Goal: Information Seeking & Learning: Learn about a topic

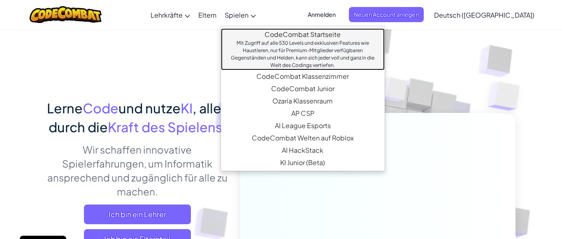
click at [288, 32] on link "CodeCombat Startseite Mit Zugriff auf alle 530 Levels und exklusiven Features w…" at bounding box center [303, 49] width 164 height 42
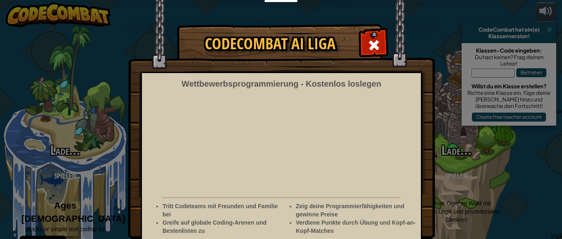
select select "de-DE"
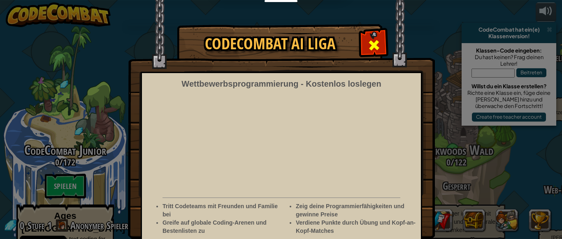
click at [370, 40] on span at bounding box center [373, 45] width 13 height 13
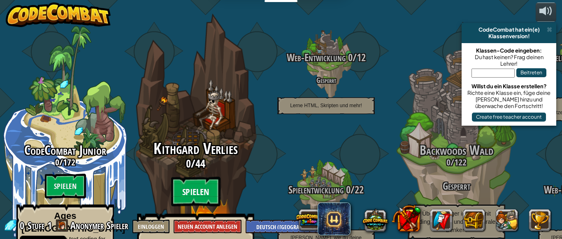
click at [190, 177] on btn "Spielen" at bounding box center [195, 192] width 49 height 30
select select "de-DE"
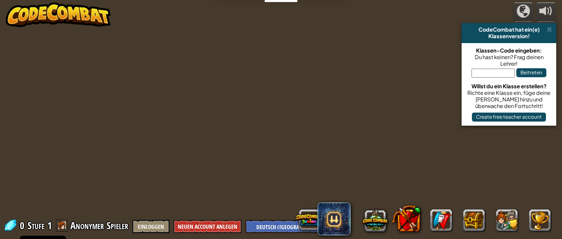
select select "de-DE"
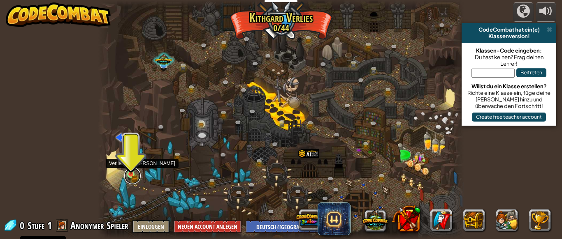
click at [133, 180] on link at bounding box center [132, 176] width 16 height 16
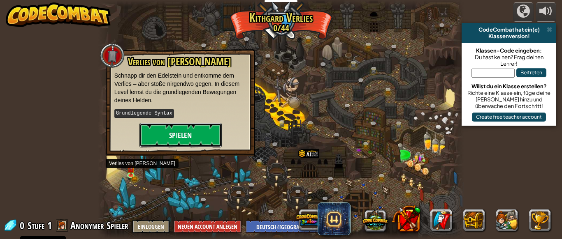
click at [174, 141] on button "Spielen" at bounding box center [180, 135] width 82 height 25
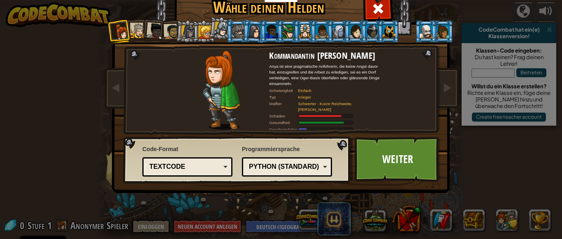
click at [141, 33] on div at bounding box center [138, 30] width 15 height 15
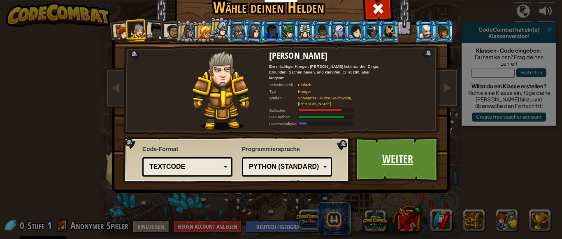
click at [408, 145] on link "Weiter" at bounding box center [397, 159] width 86 height 45
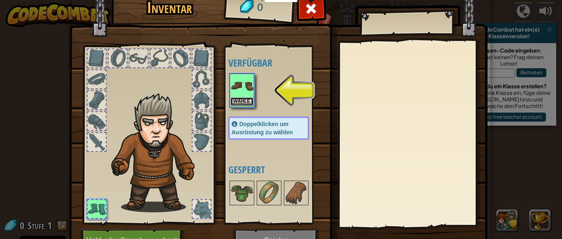
click at [247, 104] on button "Wähle" at bounding box center [241, 101] width 23 height 9
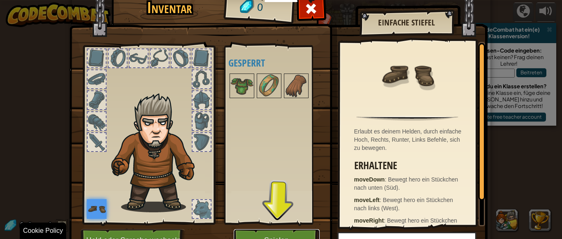
click at [279, 236] on button "Spielen" at bounding box center [277, 240] width 86 height 23
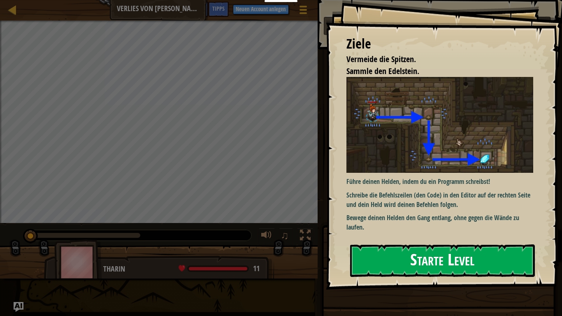
click at [473, 239] on button "Starte Level" at bounding box center [442, 260] width 185 height 32
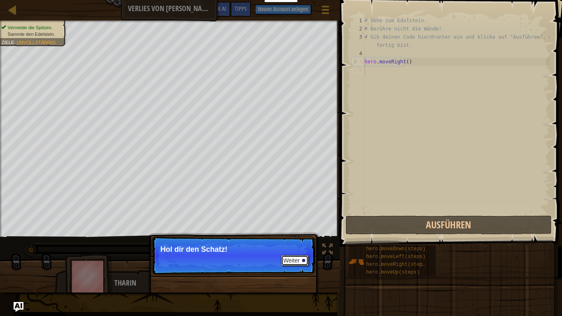
click at [299, 239] on button "Weiter" at bounding box center [295, 260] width 28 height 11
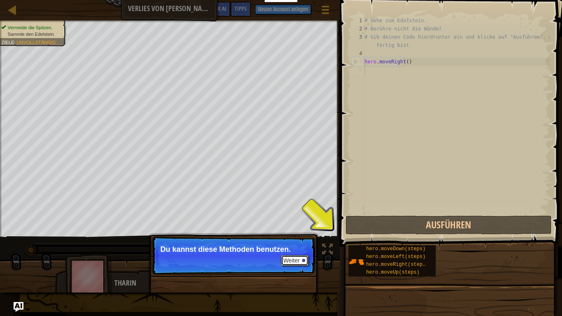
click at [299, 239] on button "Weiter" at bounding box center [295, 260] width 28 height 11
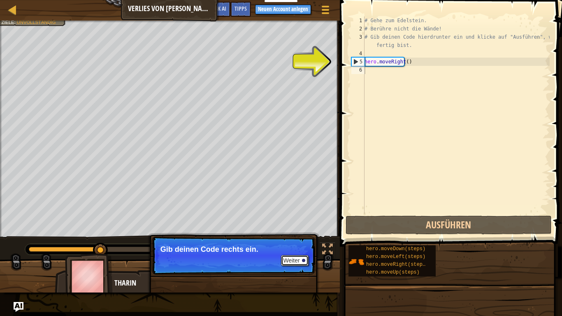
click at [299, 239] on button "Weiter" at bounding box center [295, 260] width 28 height 11
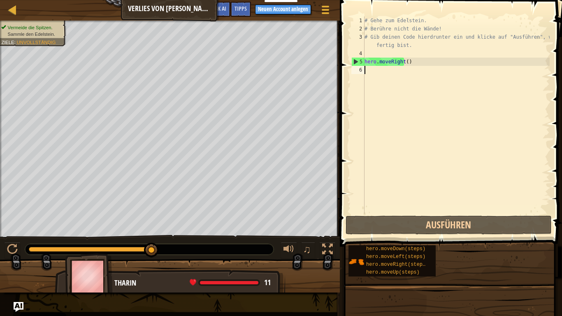
click at [371, 72] on div "# Gehe zum Edelstein. # Berühre nicht die Wände! # Gib deinen Code hierdrunter …" at bounding box center [456, 123] width 187 height 214
type textarea "d"
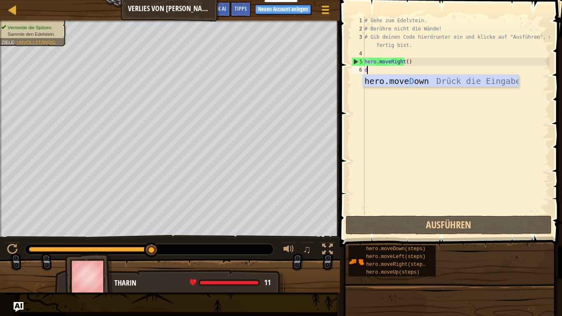
scroll to position [4, 0]
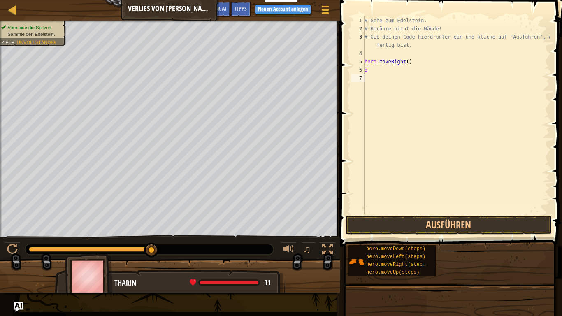
click at [402, 87] on div "# Gehe zum Edelstein. # Berühre nicht die Wände! # Gib deinen Code hierdrunter …" at bounding box center [456, 123] width 187 height 214
click at [377, 69] on div "# Gehe zum Edelstein. # Berühre nicht die Wände! # Gib deinen Code hierdrunter …" at bounding box center [456, 123] width 187 height 214
type textarea "d"
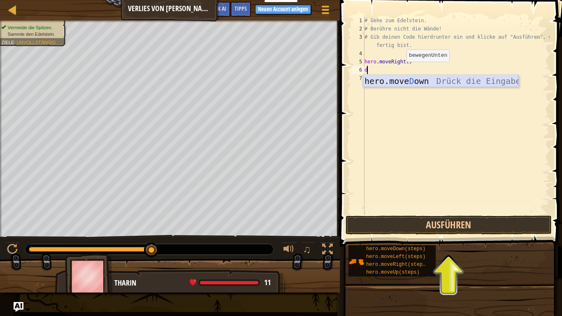
click at [402, 83] on div "hero.move D own Drück die Eingabetaste" at bounding box center [440, 93] width 155 height 37
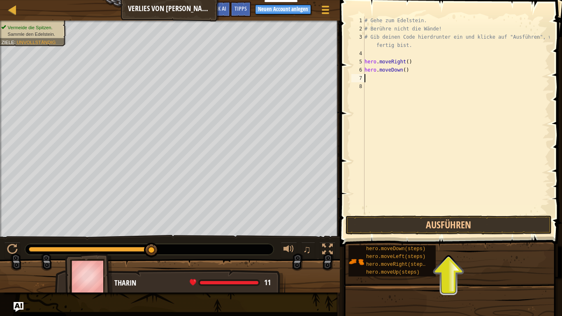
type textarea "r"
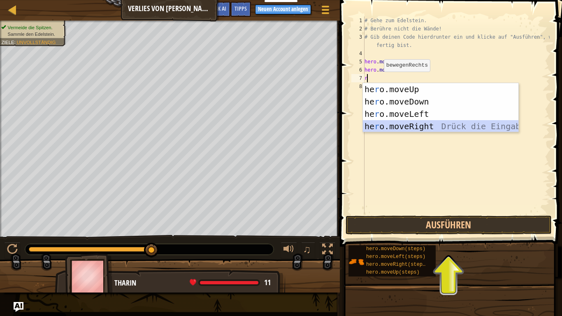
click at [391, 127] on div "he r o.moveUp Drück die Eingabetaste he r o.moveDown Drück die Eingabetaste he …" at bounding box center [440, 120] width 155 height 74
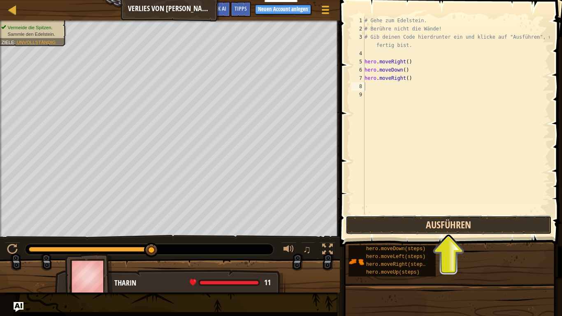
click at [457, 225] on button "Ausführen" at bounding box center [448, 224] width 206 height 19
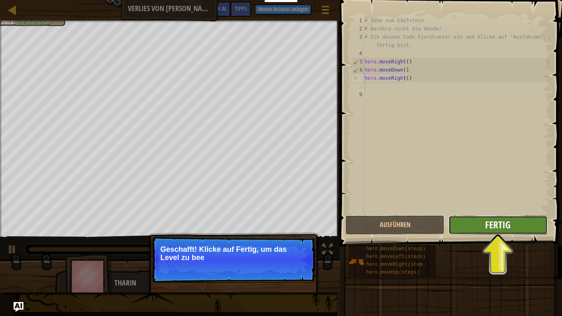
click at [500, 225] on span "Fertig" at bounding box center [497, 224] width 25 height 13
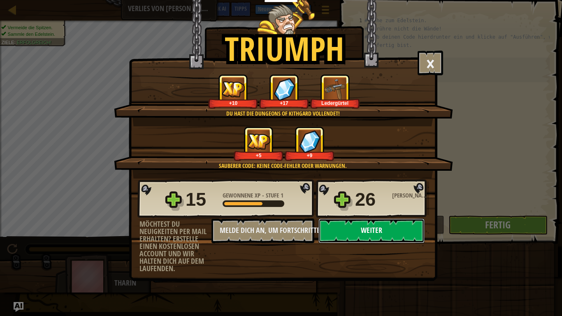
click at [375, 226] on button "Weiter" at bounding box center [371, 230] width 106 height 25
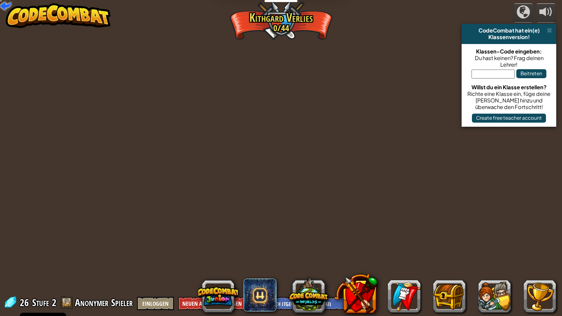
select select "de-DE"
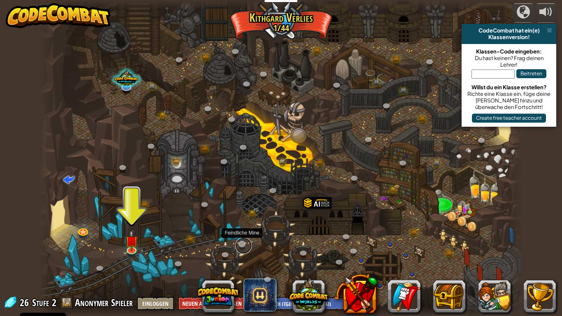
click at [241, 239] on link at bounding box center [243, 245] width 16 height 16
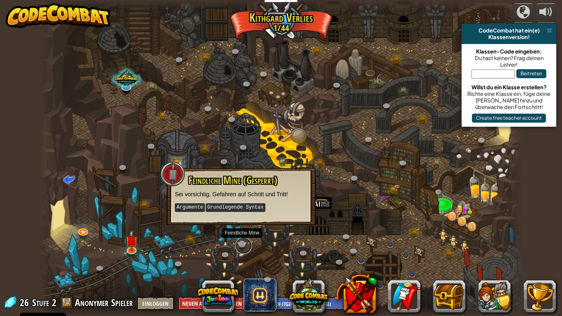
click at [243, 239] on link at bounding box center [243, 245] width 16 height 16
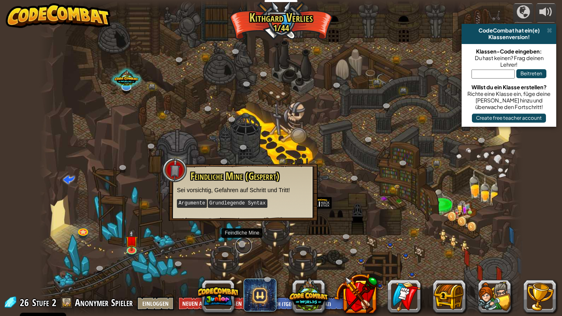
click at [243, 239] on link at bounding box center [243, 245] width 16 height 16
click at [129, 239] on link at bounding box center [132, 249] width 16 height 16
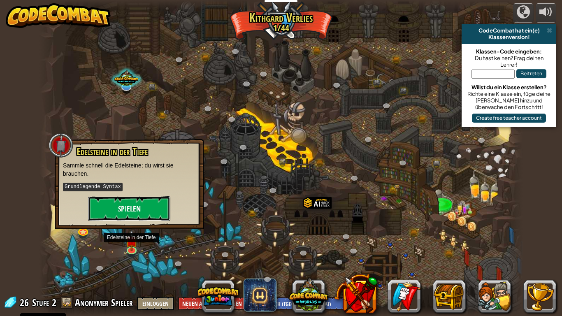
click at [145, 206] on button "Spielen" at bounding box center [129, 208] width 82 height 25
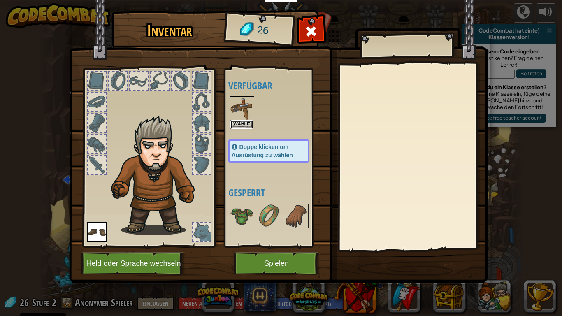
click at [247, 125] on button "Wähle" at bounding box center [241, 124] width 23 height 9
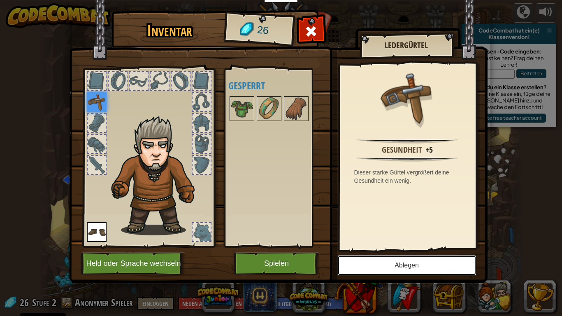
click at [384, 239] on button "Ablegen" at bounding box center [406, 265] width 139 height 21
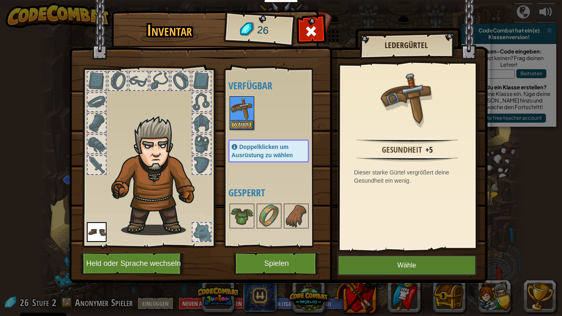
click at [92, 227] on img at bounding box center [97, 232] width 20 height 20
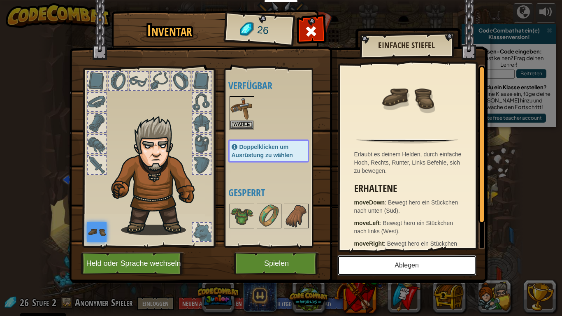
click at [375, 239] on button "Ablegen" at bounding box center [406, 265] width 139 height 21
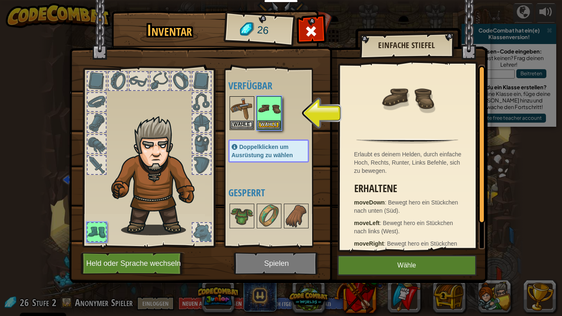
click at [294, 239] on img at bounding box center [278, 133] width 418 height 298
click at [272, 125] on button "Wähle" at bounding box center [268, 124] width 23 height 9
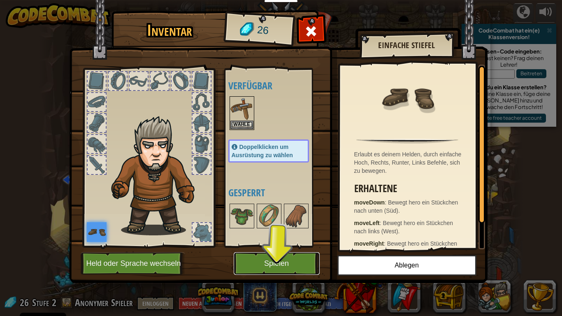
click at [276, 239] on button "Spielen" at bounding box center [277, 263] width 86 height 23
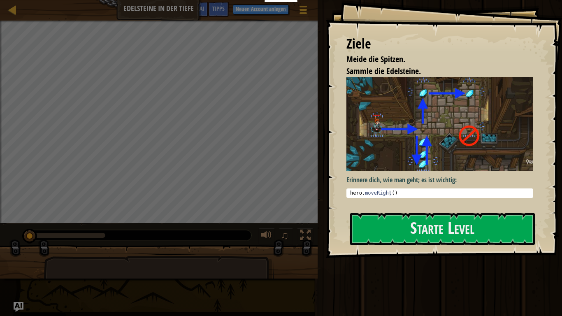
click at [417, 239] on div "Ziele Meide die Spitzen. Sammle die Edelsteine. Erinnere dich, wie man geht; es…" at bounding box center [444, 129] width 236 height 258
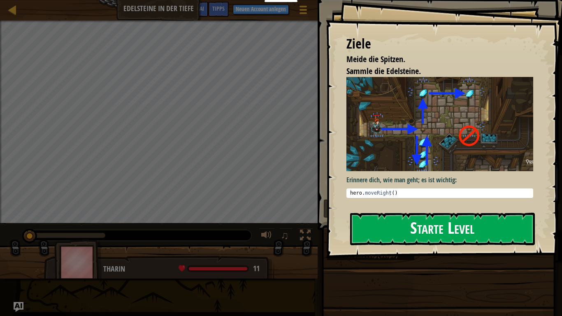
click at [416, 239] on button "Starte Level" at bounding box center [442, 229] width 185 height 32
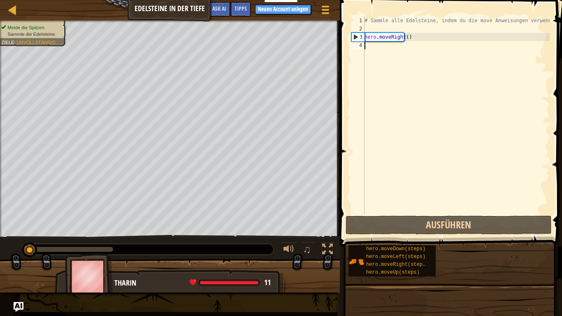
type textarea "d"
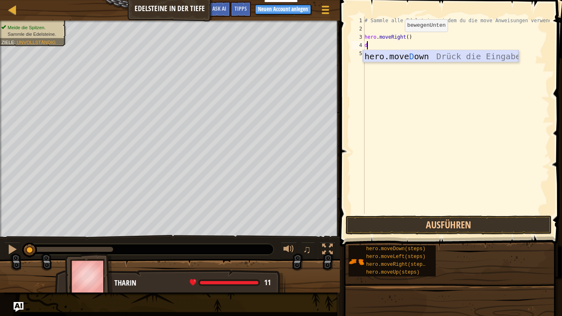
click at [393, 59] on div "hero.move D own Drück die Eingabetaste" at bounding box center [440, 68] width 155 height 37
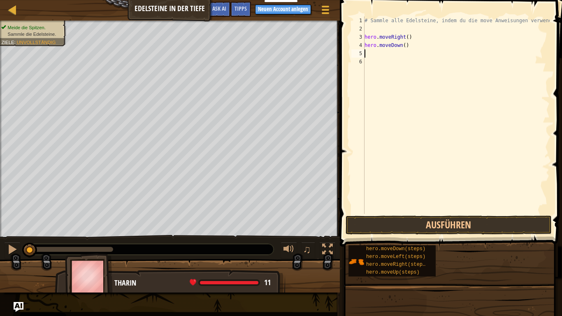
type textarea "u"
click at [402, 70] on div "# Sammle alle Edelsteine, indem du die move Anweisungen verwendest. hero . move…" at bounding box center [456, 123] width 187 height 214
click at [376, 53] on div "# Sammle alle Edelsteine, indem du die move Anweisungen verwendest. hero . move…" at bounding box center [456, 123] width 187 height 214
type textarea "u"
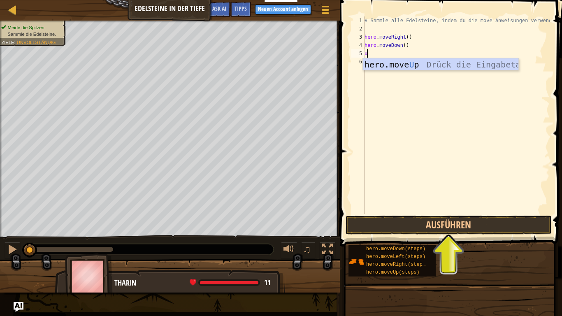
click at [389, 71] on div "# Sammle alle Edelsteine, indem du die move Anweisungen verwendest. hero . move…" at bounding box center [456, 123] width 187 height 214
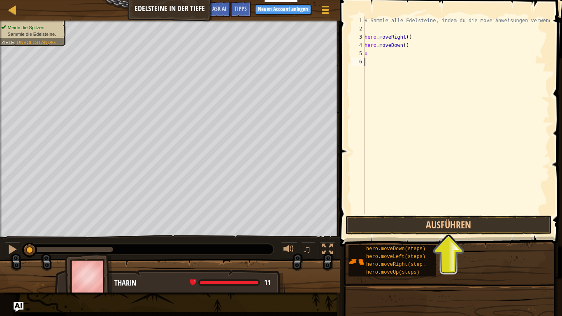
click at [377, 51] on div "# Sammle alle Edelsteine, indem du die move Anweisungen verwendest. hero . move…" at bounding box center [456, 123] width 187 height 214
type textarea "u"
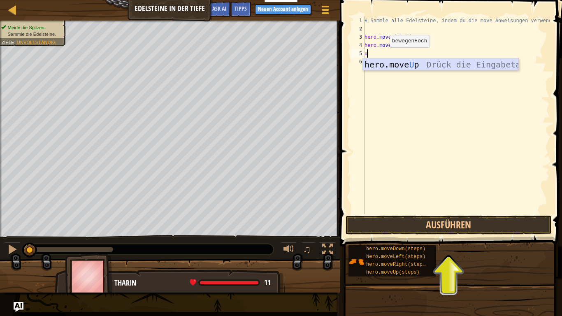
click at [393, 65] on div "hero.move U p Drück die Eingabetaste" at bounding box center [440, 76] width 155 height 37
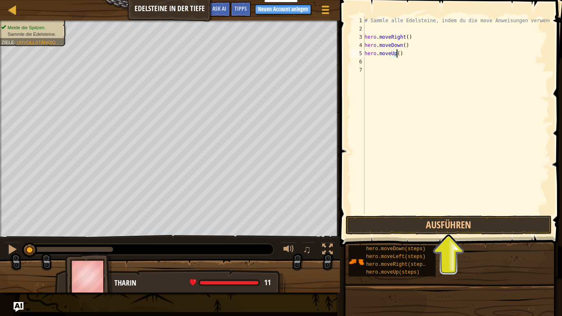
click at [398, 55] on div "# Sammle alle Edelsteine, indem du die move Anweisungen verwendest. hero . move…" at bounding box center [456, 123] width 187 height 214
type textarea "hero.moveUp(2)"
click at [365, 62] on div "# Sammle alle Edelsteine, indem du die move Anweisungen verwendest. hero . move…" at bounding box center [456, 123] width 187 height 214
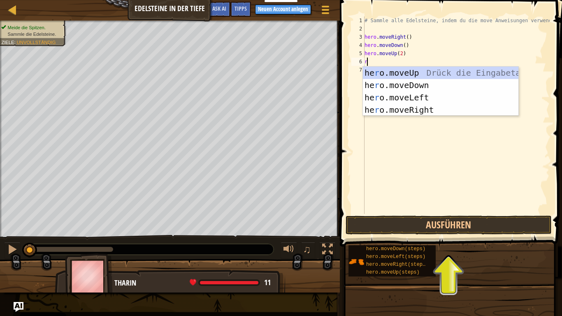
click at [365, 62] on div "# Sammle alle Edelsteine, indem du die move Anweisungen verwendest. hero . move…" at bounding box center [456, 123] width 187 height 214
click at [409, 111] on div "he r o.moveUp Drück die Eingabetaste he r o.moveDown Drück die Eingabetaste he …" at bounding box center [440, 104] width 155 height 74
type textarea "hero.moveRight()"
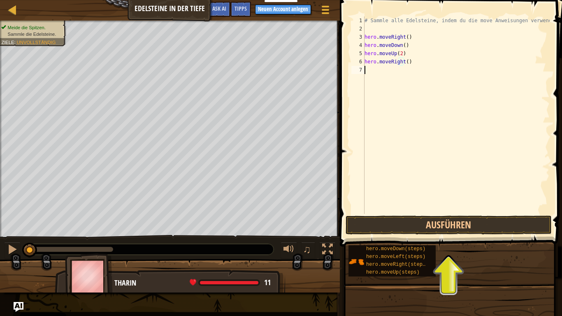
click at [370, 74] on div "# Sammle alle Edelsteine, indem du die move Anweisungen verwendest. hero . move…" at bounding box center [456, 123] width 187 height 214
type textarea "u"
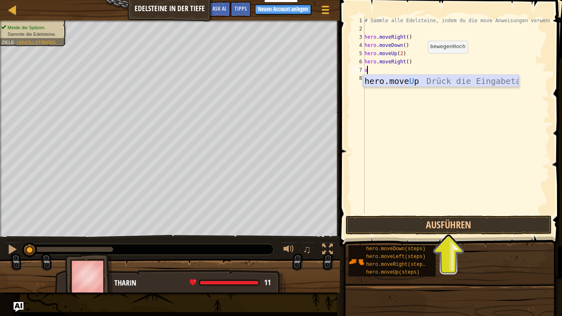
click at [392, 81] on div "hero.move U p Drück die Eingabetaste" at bounding box center [440, 93] width 155 height 37
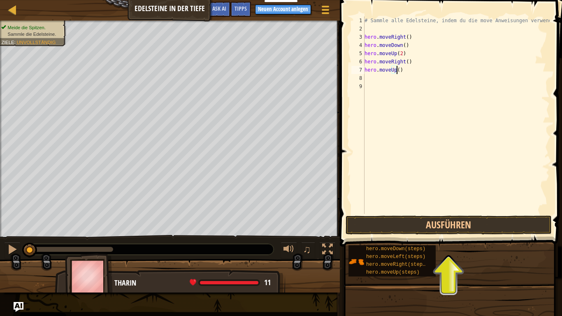
click at [402, 66] on div "# Sammle alle Edelsteine, indem du die move Anweisungen verwendest. hero . move…" at bounding box center [456, 123] width 187 height 214
type textarea "h"
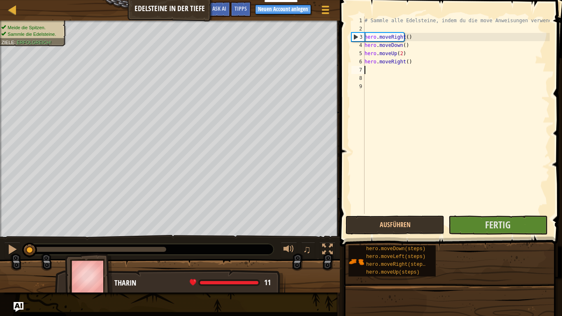
type textarea "d"
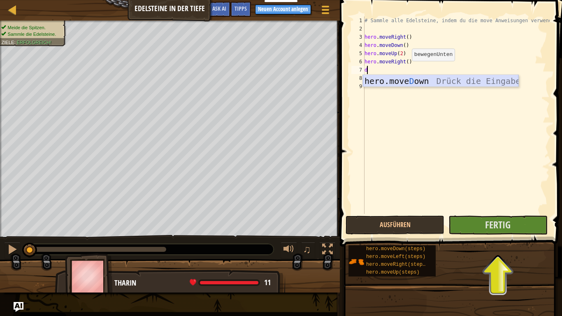
click at [402, 80] on div "hero.move D own Drück die Eingabetaste" at bounding box center [440, 93] width 155 height 37
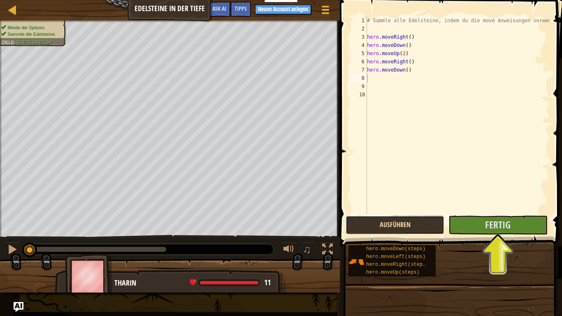
click at [430, 223] on button "Ausführen" at bounding box center [394, 224] width 99 height 19
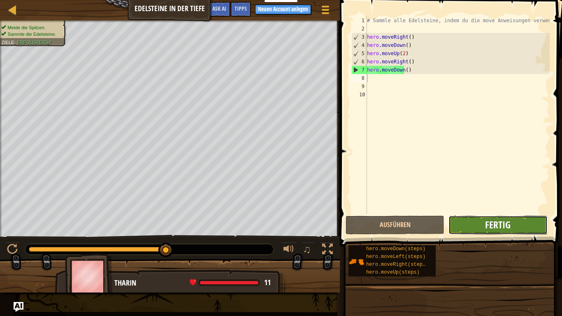
click at [504, 228] on span "Fertig" at bounding box center [497, 224] width 25 height 13
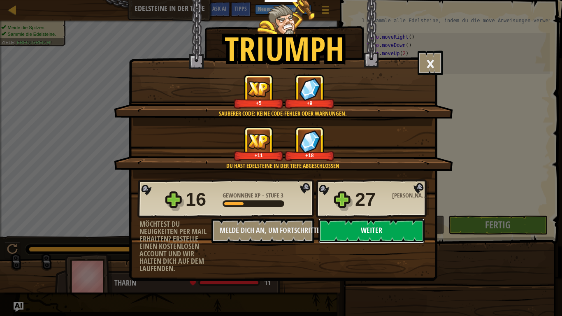
click at [391, 231] on button "Weiter" at bounding box center [371, 230] width 106 height 25
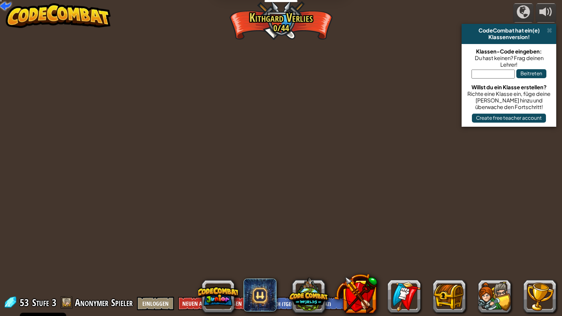
select select "de-DE"
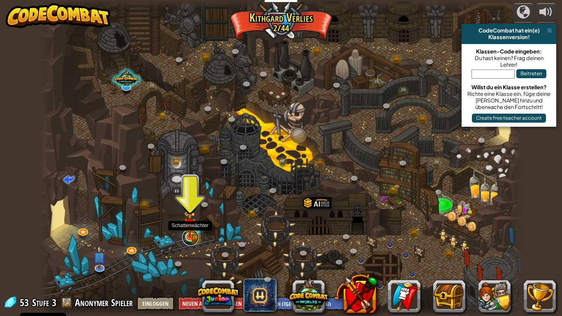
click at [195, 239] on link at bounding box center [190, 237] width 16 height 16
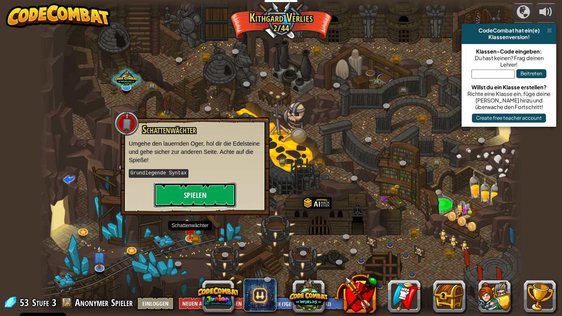
click at [199, 191] on button "Spielen" at bounding box center [195, 195] width 82 height 25
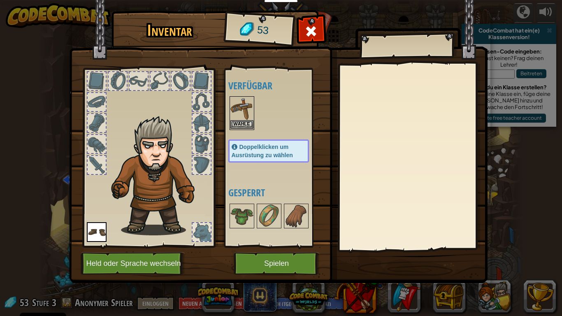
click at [243, 119] on img at bounding box center [241, 108] width 23 height 23
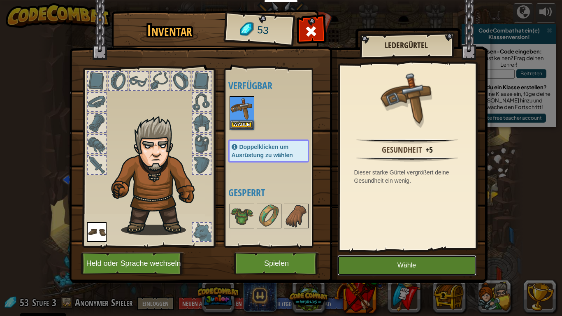
click at [419, 239] on button "Wähle" at bounding box center [406, 265] width 139 height 21
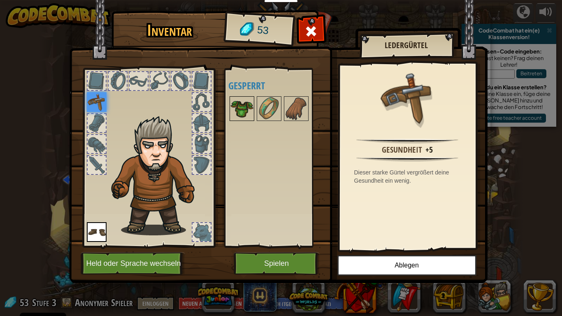
click at [249, 113] on img at bounding box center [241, 108] width 23 height 23
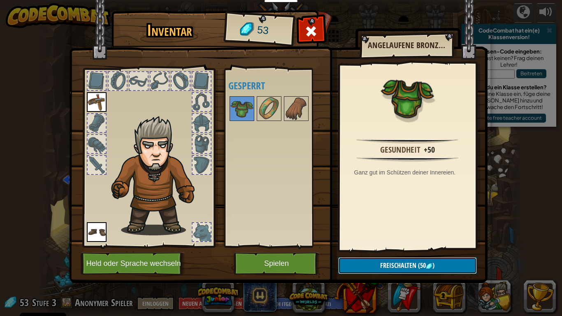
click at [420, 239] on span "(50" at bounding box center [420, 265] width 9 height 9
click at [421, 239] on button "Bestätigen" at bounding box center [407, 265] width 139 height 17
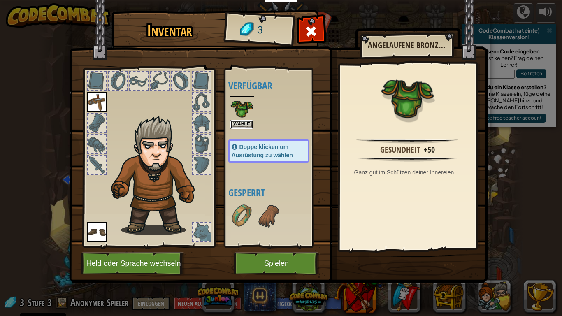
click at [248, 122] on button "Wähle" at bounding box center [241, 124] width 23 height 9
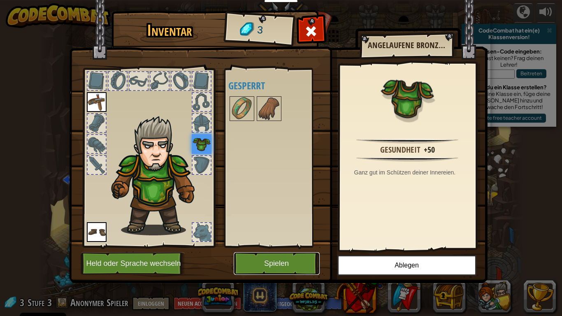
click at [302, 239] on button "Spielen" at bounding box center [277, 263] width 86 height 23
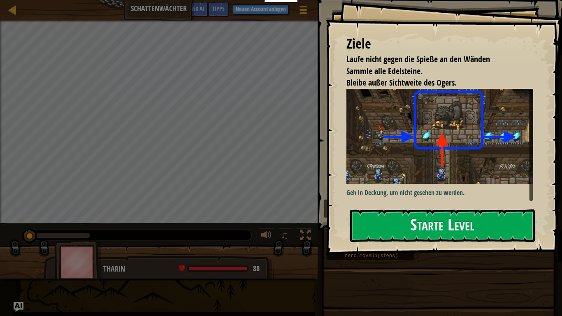
click at [393, 239] on button "Starte Level" at bounding box center [442, 225] width 185 height 32
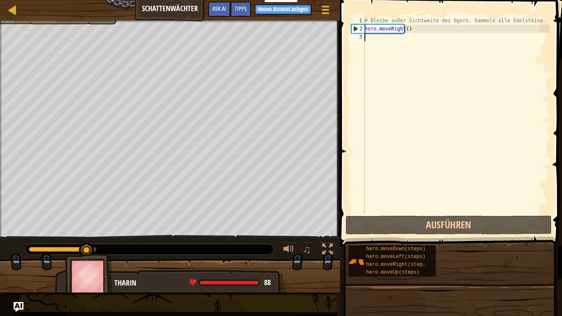
click at [406, 25] on div "# Bleibe außer Sichtweite des Ogers. Sammele alle Edelsteine. hero . moveRight …" at bounding box center [456, 123] width 187 height 214
type textarea "hero.moveRight()"
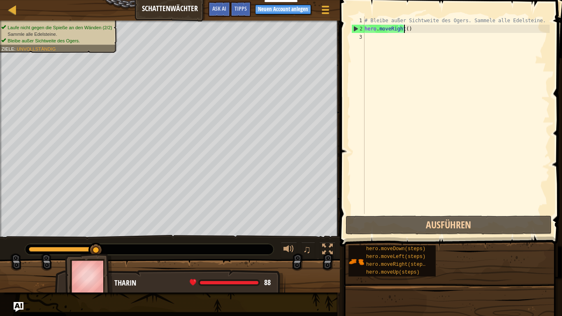
click at [418, 29] on div "# Bleibe außer Sichtweite des Ogers. Sammele alle Edelsteine. hero . moveRight …" at bounding box center [456, 123] width 187 height 214
click at [394, 60] on div "# Bleibe außer Sichtweite des Ogers. Sammele alle Edelsteine. hero . moveRight …" at bounding box center [456, 123] width 187 height 214
click at [414, 30] on div "# Bleibe außer Sichtweite des Ogers. Sammele alle Edelsteine. hero . moveRight …" at bounding box center [456, 123] width 187 height 214
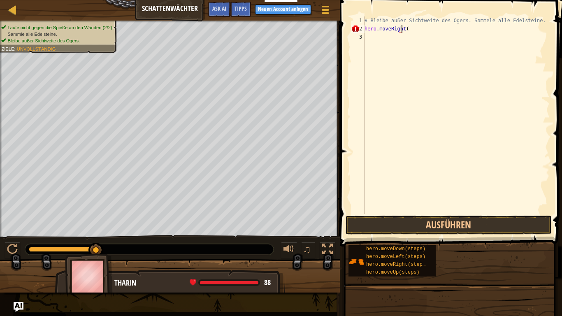
scroll to position [4, 3]
type textarea "hero.moveRight(3)"
click at [371, 38] on div "# Bleibe außer Sichtweite des Ogers. Sammele alle Edelsteine. hero . moveRight …" at bounding box center [456, 123] width 187 height 214
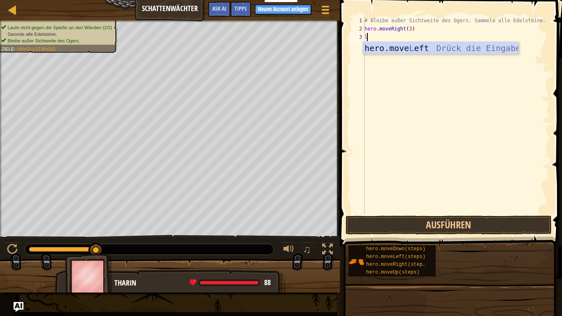
type textarea "l"
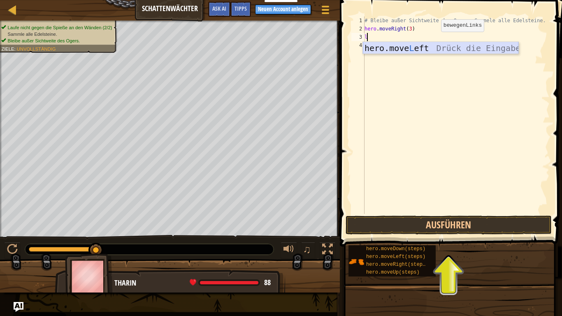
click at [432, 49] on div "hero.move L eft Drück die Eingabetaste" at bounding box center [440, 60] width 155 height 37
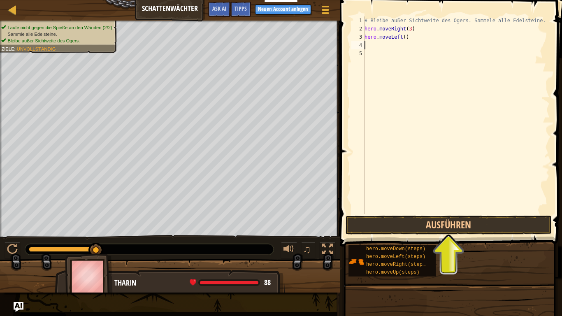
type textarea "u"
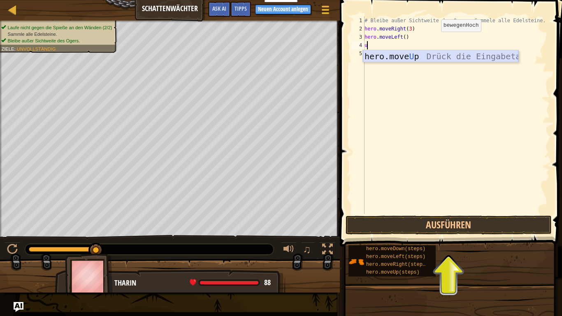
click at [389, 60] on div "hero.move U p Drück die Eingabetaste" at bounding box center [440, 68] width 155 height 37
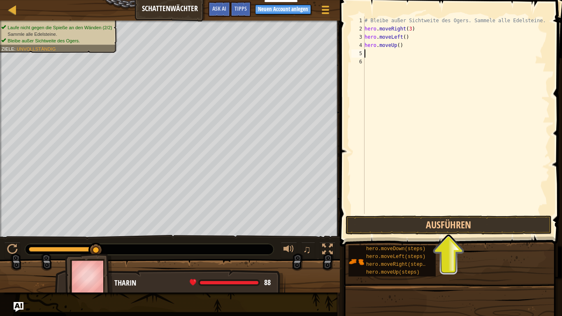
type textarea "l"
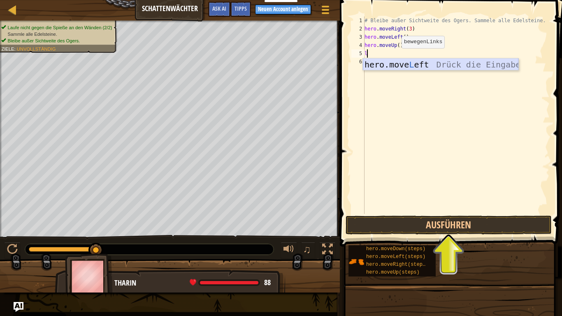
click at [391, 68] on div "hero.move L eft Drück die Eingabetaste" at bounding box center [440, 76] width 155 height 37
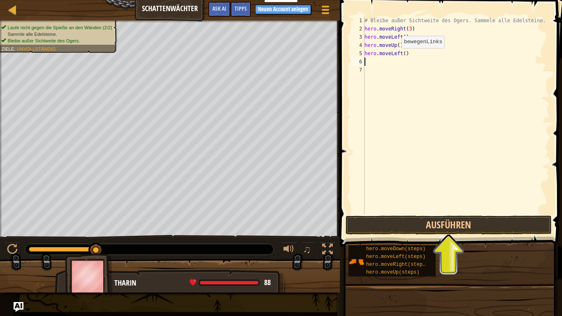
type textarea "l"
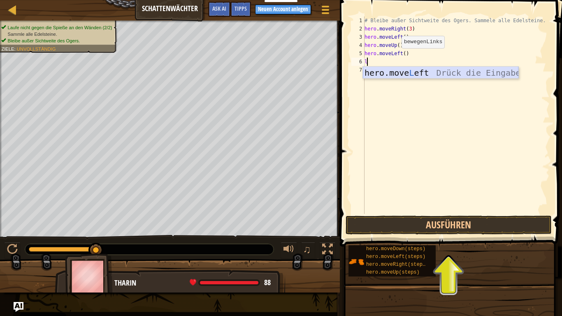
click at [399, 77] on div "hero.move L eft Drück die Eingabetaste" at bounding box center [440, 85] width 155 height 37
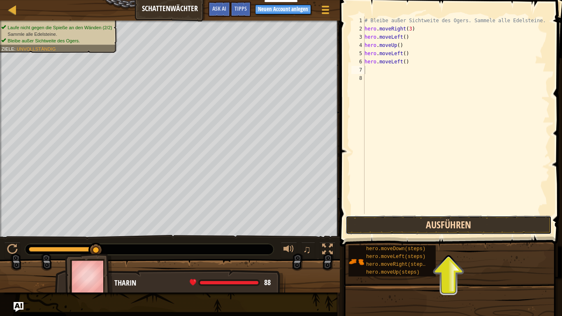
click at [451, 229] on button "Ausführen" at bounding box center [448, 224] width 206 height 19
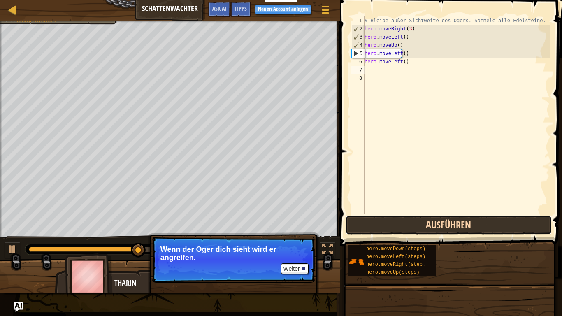
click at [451, 229] on button "Ausführen" at bounding box center [448, 224] width 206 height 19
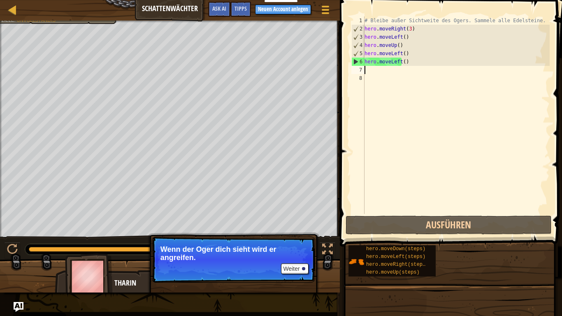
click at [377, 72] on div "# Bleibe außer Sichtweite des Ogers. Sammele alle Edelsteine. hero . moveRight …" at bounding box center [456, 123] width 187 height 214
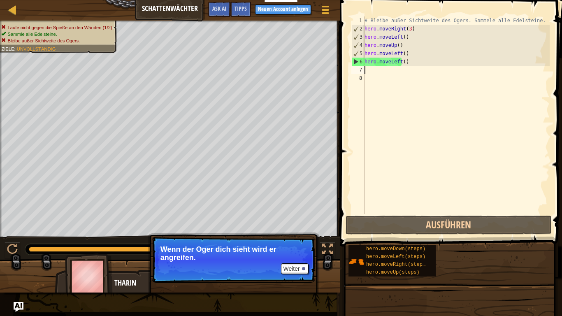
click at [375, 73] on div "# Bleibe außer Sichtweite des Ogers. Sammele alle Edelsteine. hero . moveRight …" at bounding box center [456, 123] width 187 height 214
click at [399, 47] on div "# Bleibe außer Sichtweite des Ogers. Sammele alle Edelsteine. hero . moveRight …" at bounding box center [456, 123] width 187 height 214
type textarea "hero.moveUp()"
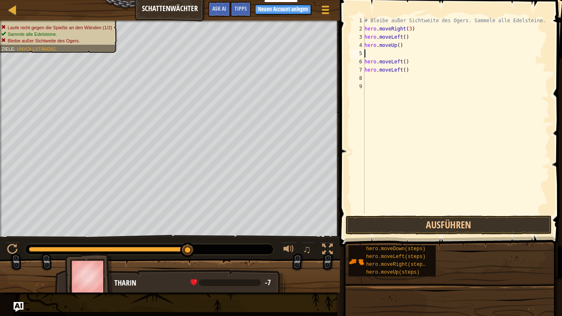
click at [410, 73] on div "# Bleibe außer Sichtweite des Ogers. Sammele alle Edelsteine. hero . moveRight …" at bounding box center [456, 123] width 187 height 214
type textarea "h"
type textarea "d"
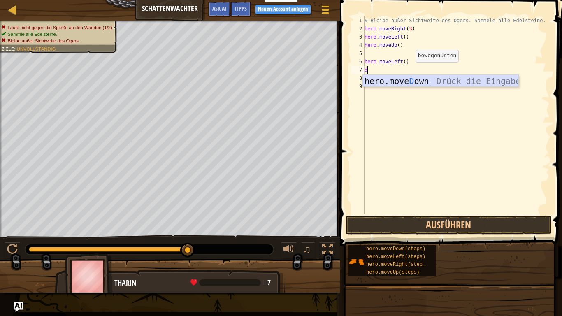
click at [401, 86] on div "hero.move D own Drück die Eingabetaste" at bounding box center [440, 93] width 155 height 37
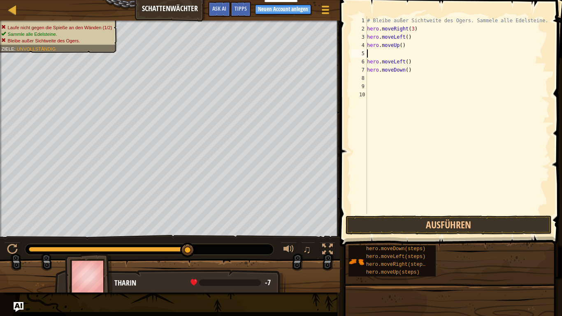
click at [378, 57] on div "# Bleibe außer Sichtweite des Ogers. Sammele alle Edelsteine. hero . moveRight …" at bounding box center [457, 123] width 184 height 214
type textarea "a"
click at [416, 69] on div "# Bleibe außer Sichtweite des Ogers. Sammele alle Edelsteine. hero . moveRight …" at bounding box center [457, 123] width 184 height 214
type textarea "h"
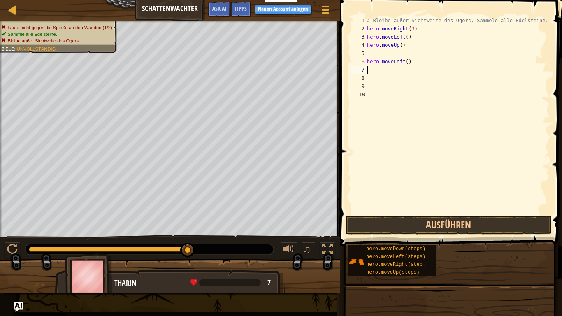
click at [409, 64] on div "# Bleibe außer Sichtweite des Ogers. Sammele alle Edelsteine. hero . moveRight …" at bounding box center [457, 123] width 184 height 214
type textarea "h"
click at [406, 44] on div "# Bleibe außer Sichtweite des Ogers. Sammele alle Edelsteine. hero . moveRight …" at bounding box center [457, 123] width 184 height 214
click at [405, 36] on div "# Bleibe außer Sichtweite des Ogers. Sammele alle Edelsteine. hero . moveRight …" at bounding box center [457, 123] width 184 height 214
type textarea "h"
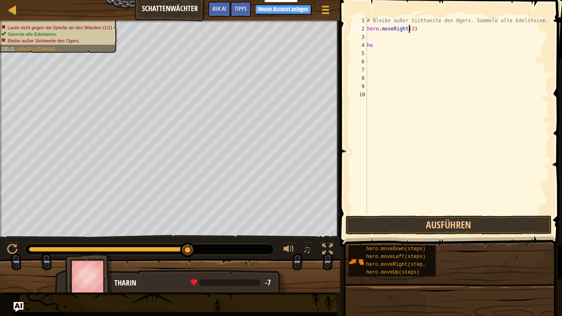
click at [414, 30] on div "# Bleibe außer Sichtweite des Ogers. Sammele alle Edelsteine. hero . moveRight …" at bounding box center [457, 123] width 184 height 214
type textarea "hero.moveRight()"
click at [374, 40] on div "# Bleibe außer Sichtweite des Ogers. Sammele alle Edelsteine. hero . moveRight …" at bounding box center [457, 123] width 184 height 214
type textarea "u"
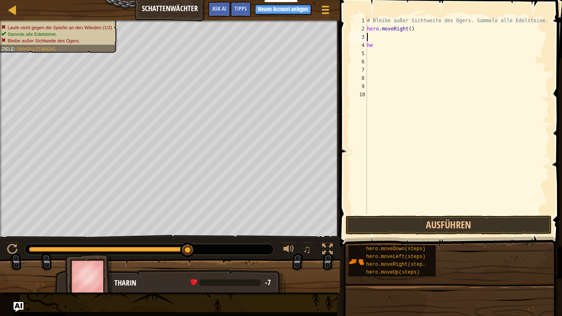
scroll to position [4, 0]
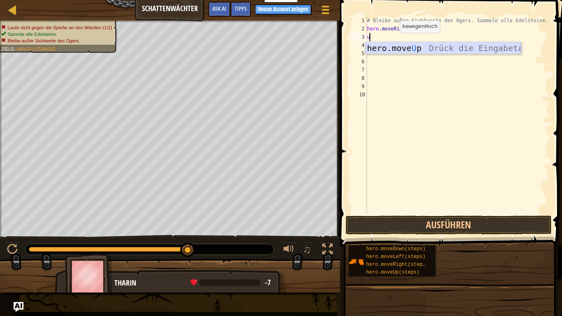
click at [396, 51] on div "hero.move U p Drück die Eingabetaste" at bounding box center [442, 60] width 155 height 37
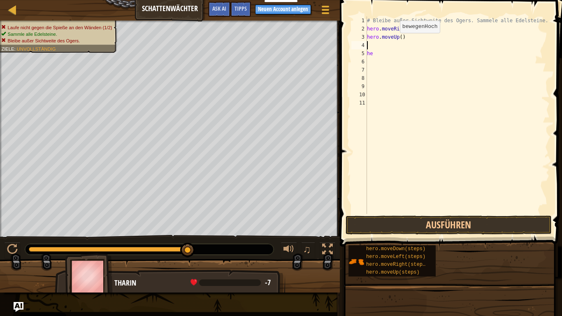
type textarea "r"
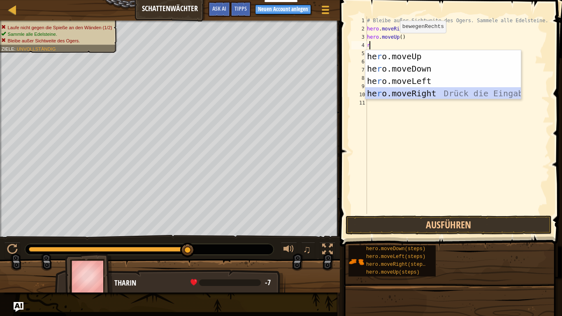
click at [404, 94] on div "he r o.moveUp Drück die Eingabetaste he r o.moveDown Drück die Eingabetaste he …" at bounding box center [442, 87] width 155 height 74
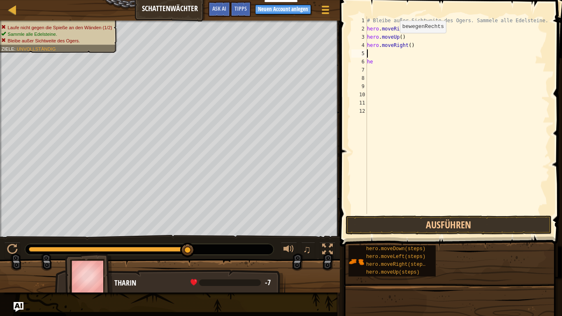
type textarea "d"
click at [396, 73] on div "# Bleibe außer Sichtweite des Ogers. Sammele alle Edelsteine. hero . moveRight …" at bounding box center [457, 123] width 184 height 214
click at [392, 63] on div "# Bleibe außer Sichtweite des Ogers. Sammele alle Edelsteine. hero . moveRight …" at bounding box center [457, 123] width 184 height 214
click at [383, 52] on div "# Bleibe außer Sichtweite des Ogers. Sammele alle Edelsteine. hero . moveRight …" at bounding box center [457, 123] width 184 height 214
type textarea "d"
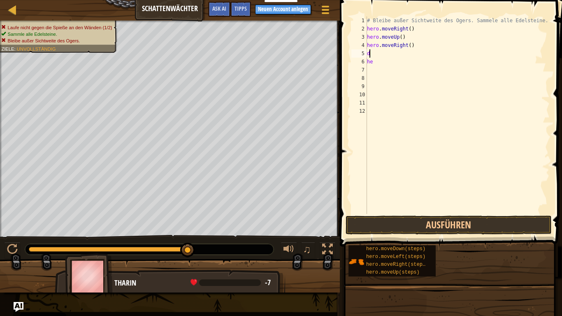
scroll to position [0, 0]
type textarea "d"
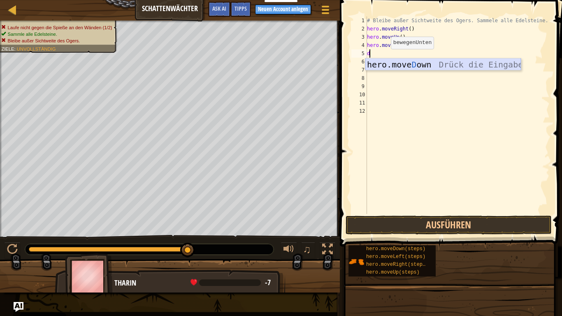
click at [407, 66] on div "hero.move D own Drück die Eingabetaste" at bounding box center [442, 76] width 155 height 37
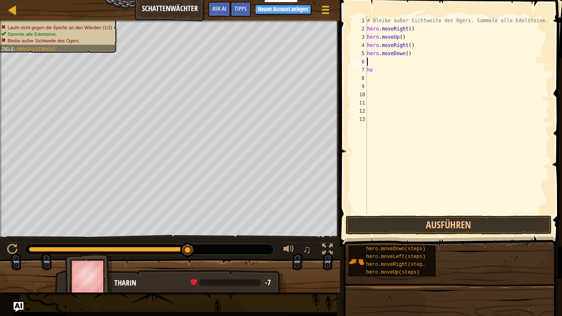
type textarea "r"
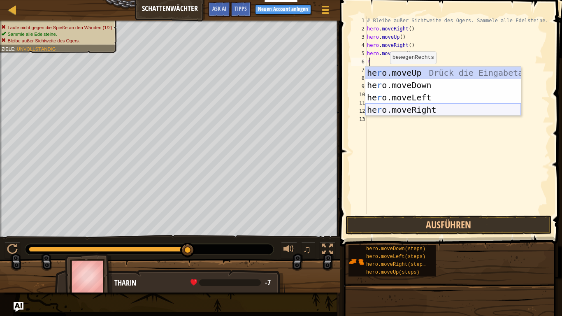
click at [393, 113] on div "he r o.moveUp Drück die Eingabetaste he r o.moveDown Drück die Eingabetaste he …" at bounding box center [442, 104] width 155 height 74
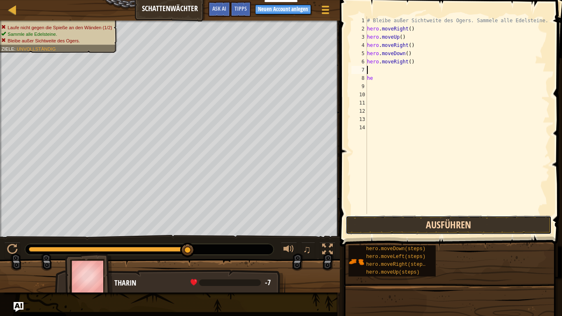
click at [437, 227] on button "Ausführen" at bounding box center [448, 224] width 206 height 19
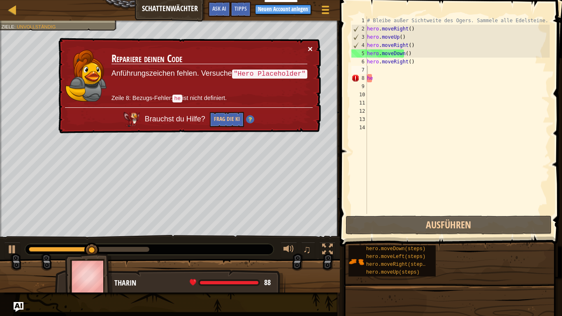
click at [310, 50] on button "×" at bounding box center [310, 48] width 5 height 9
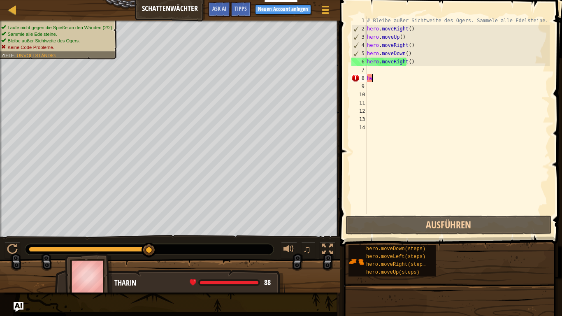
click at [400, 77] on div "# Bleibe außer Sichtweite des Ogers. Sammele alle Edelsteine. hero . moveRight …" at bounding box center [457, 123] width 184 height 214
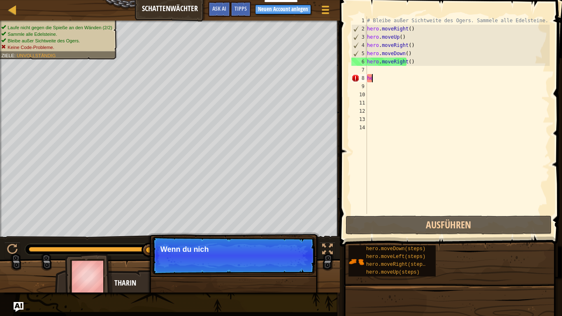
type textarea "h"
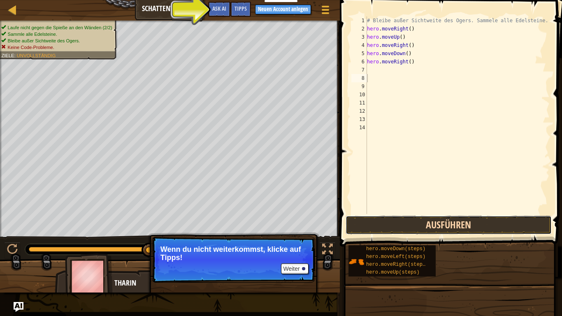
click at [440, 218] on button "Ausführen" at bounding box center [448, 224] width 206 height 19
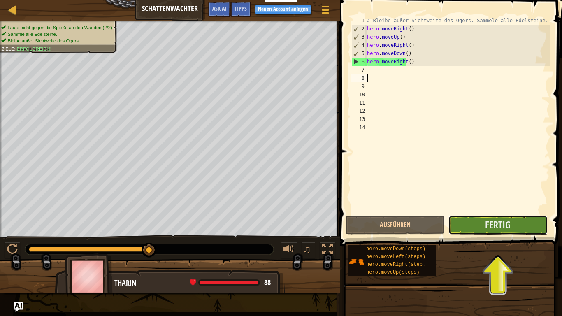
click at [473, 225] on button "Fertig" at bounding box center [497, 224] width 99 height 19
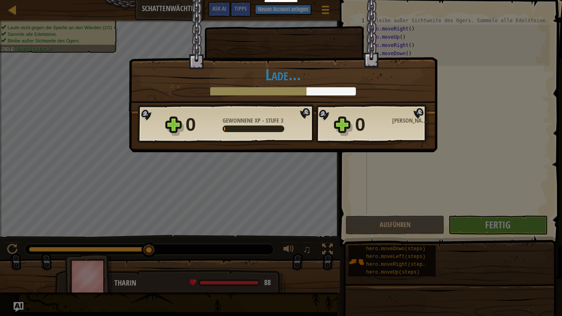
click at [395, 64] on div "Triumph × Gut gemacht. Er hat dich nicht gesehen. Die Zeit wird kommen, in der …" at bounding box center [283, 55] width 308 height 111
click at [294, 74] on h1 "Lade..." at bounding box center [282, 74] width 291 height 17
click at [264, 74] on h1 "Lade..." at bounding box center [282, 74] width 291 height 17
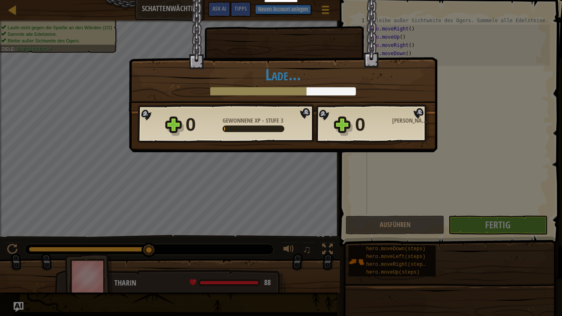
click at [270, 75] on h1 "Lade..." at bounding box center [282, 74] width 291 height 17
click at [291, 73] on h1 "Lade..." at bounding box center [282, 74] width 291 height 17
click at [273, 78] on h1 "Lade..." at bounding box center [282, 74] width 291 height 17
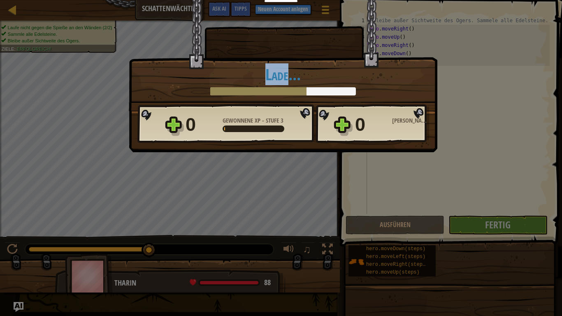
click at [273, 78] on h1 "Lade..." at bounding box center [282, 74] width 291 height 17
click at [292, 81] on h1 "Lade..." at bounding box center [282, 74] width 291 height 17
click at [497, 226] on div "Triumph × Gut gemacht. Er hat dich nicht gesehen. Die Zeit wird kommen, in der …" at bounding box center [281, 158] width 562 height 316
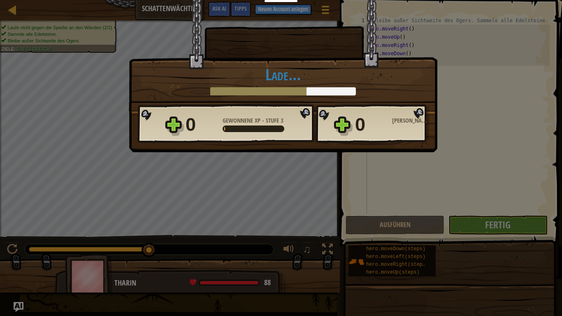
click at [497, 226] on div "Triumph × Gut gemacht. Er hat dich nicht gesehen. Die Zeit wird kommen, in der …" at bounding box center [281, 158] width 562 height 316
click at [228, 79] on h1 "Lade..." at bounding box center [282, 74] width 291 height 17
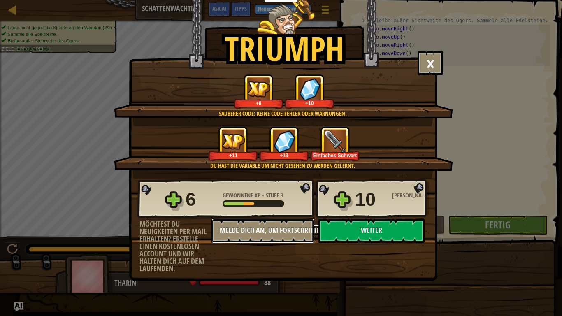
click at [286, 233] on button "Melde dich an, um Fortschritte zu speichern." at bounding box center [262, 230] width 103 height 25
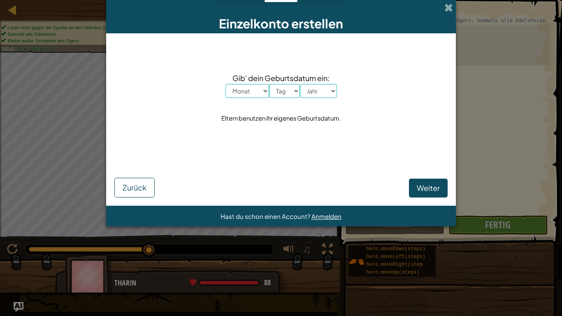
click at [225, 84] on select "Monat Januar Februar [PERSON_NAME] April Mai Juni July August September Oktober…" at bounding box center [247, 91] width 44 height 14
click option "[PERSON_NAME]" at bounding box center [0, 0] width 0 height 0
click at [225, 84] on select "Monat Januar Februar [PERSON_NAME] April Mai Juni July August September Oktober…" at bounding box center [247, 91] width 44 height 14
select select "4"
click option "April" at bounding box center [0, 0] width 0 height 0
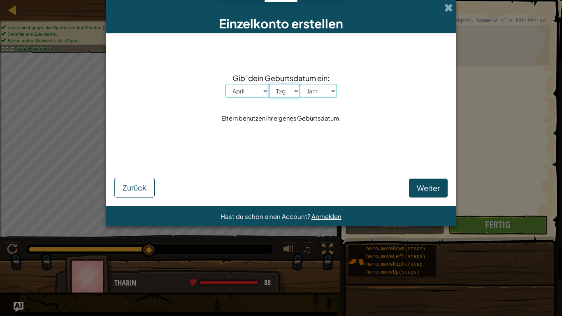
click at [269, 84] on select "Tag 1 2 3 4 5 6 7 8 9 10 11 12 13 14 15 16 17 18 19 20 21 22 23 24 25 26 27 28 …" at bounding box center [284, 91] width 31 height 14
select select "6"
click option "6" at bounding box center [0, 0] width 0 height 0
click at [300, 84] on select "Jahr 2025 2024 2023 2022 2021 2020 2019 2018 2017 2016 2015 2014 2013 2012 2011…" at bounding box center [318, 91] width 37 height 14
select select "2013"
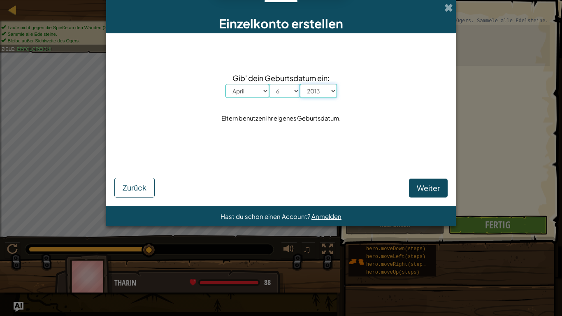
click option "2013" at bounding box center [0, 0] width 0 height 0
click at [430, 185] on span "Weiter" at bounding box center [427, 187] width 23 height 9
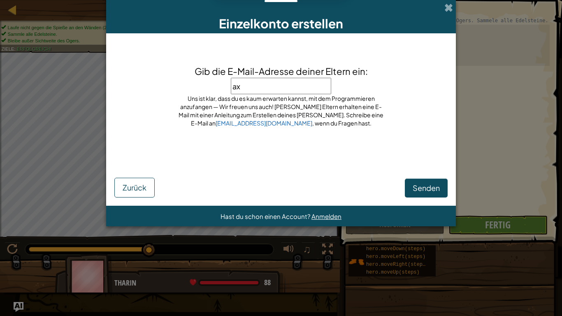
type input "a"
type input "[EMAIL_ADDRESS][DOMAIN_NAME]"
click at [412, 187] on span "Senden" at bounding box center [425, 187] width 27 height 9
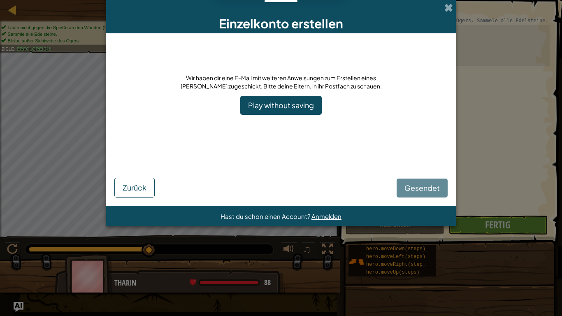
click at [252, 158] on div "Gesendet Zurück" at bounding box center [280, 175] width 333 height 44
click at [287, 107] on link "Play without saving" at bounding box center [280, 105] width 81 height 19
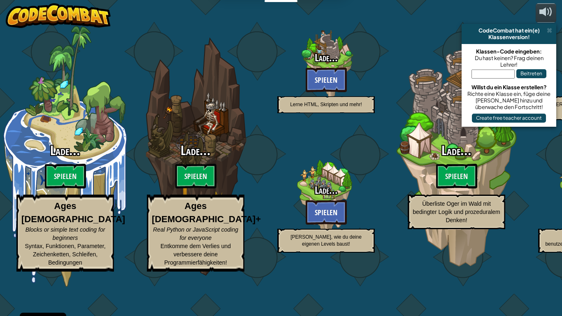
select select "de-DE"
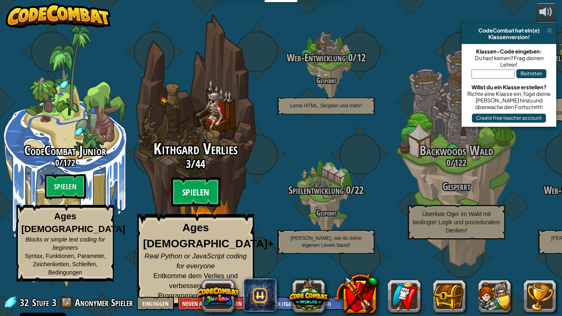
click at [198, 203] on btn "Spielen" at bounding box center [195, 192] width 49 height 30
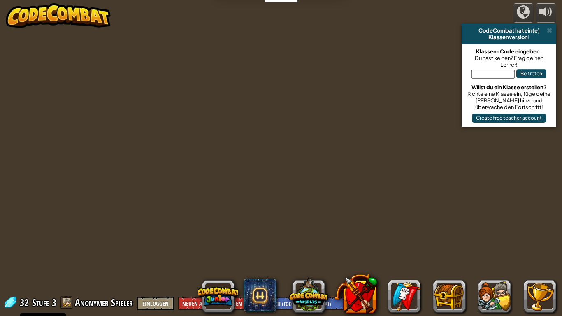
select select "de-DE"
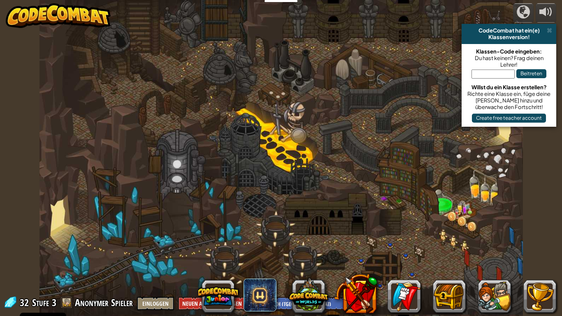
select select "de-DE"
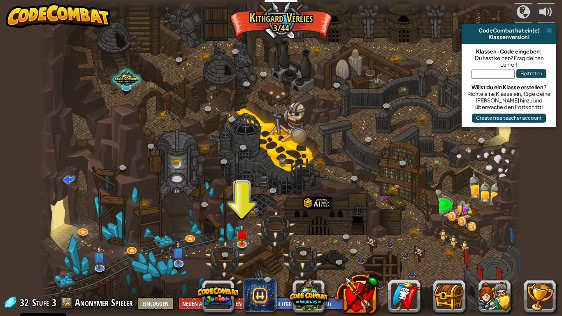
click at [198, 203] on div at bounding box center [280, 158] width 483 height 316
click at [240, 239] on img at bounding box center [242, 229] width 12 height 28
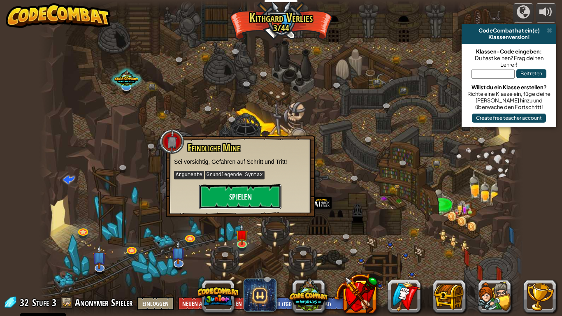
click at [230, 202] on button "Spielen" at bounding box center [240, 196] width 82 height 25
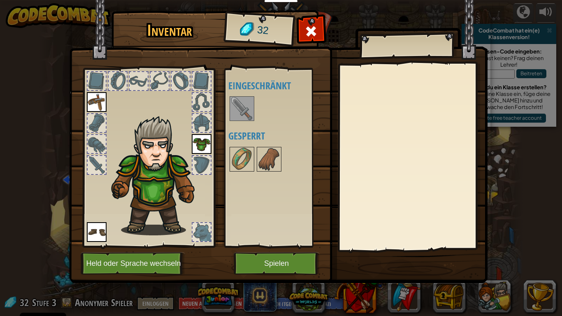
click at [248, 99] on img at bounding box center [241, 108] width 23 height 23
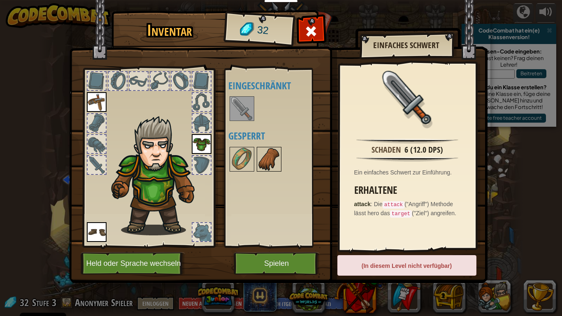
click at [260, 157] on img at bounding box center [268, 159] width 23 height 23
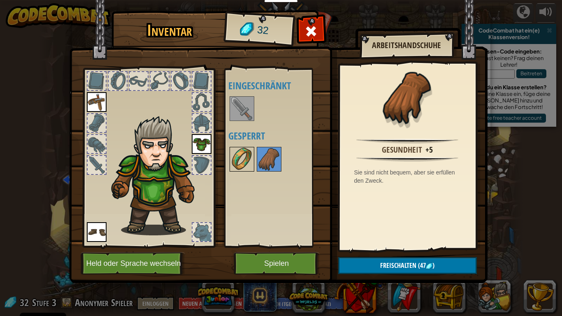
click at [243, 164] on img at bounding box center [241, 159] width 23 height 23
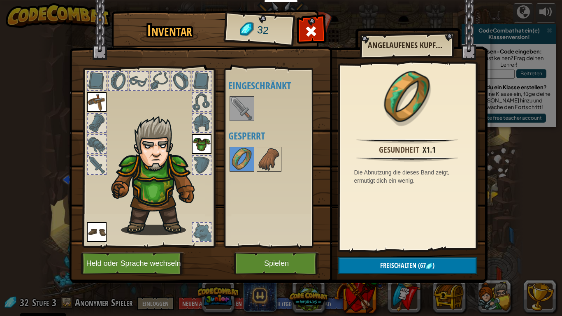
click at [202, 137] on img at bounding box center [202, 144] width 20 height 20
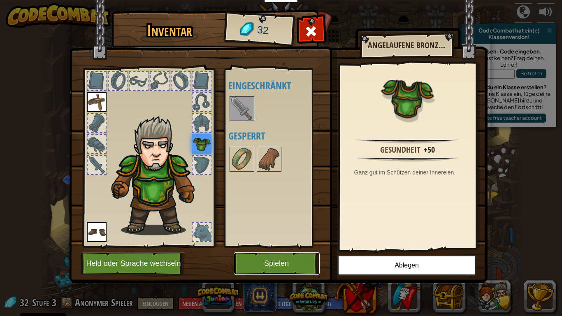
click at [290, 239] on button "Spielen" at bounding box center [277, 263] width 86 height 23
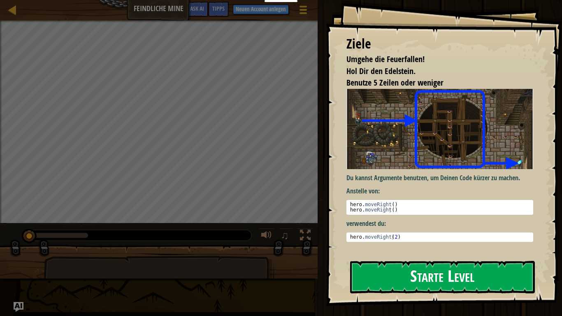
click at [495, 239] on button "Starte Level" at bounding box center [442, 277] width 185 height 32
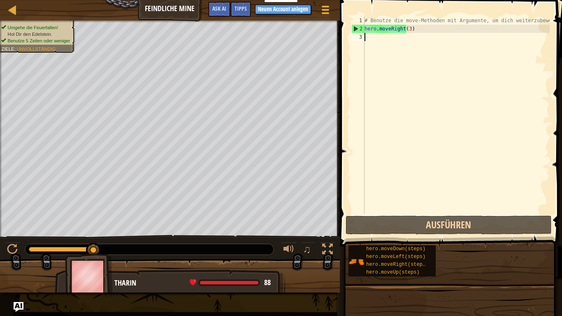
click at [397, 39] on div "# Benutze die move-Methoden mit Argumente, um dich weiterzubewegen hero . moveR…" at bounding box center [456, 123] width 187 height 214
type textarea "u"
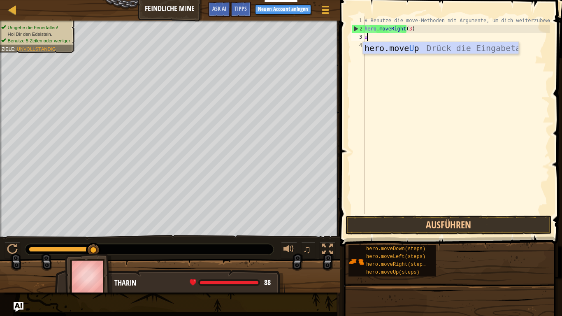
scroll to position [4, 0]
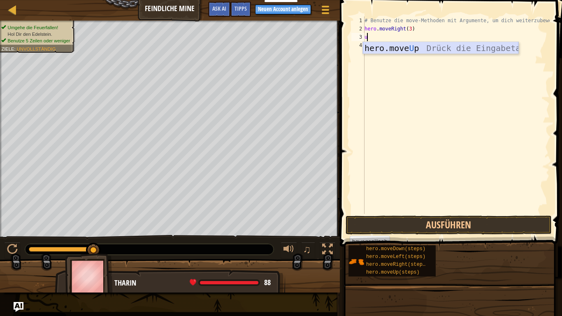
click at [390, 50] on div "hero.move U p Drück die Eingabetaste" at bounding box center [440, 60] width 155 height 37
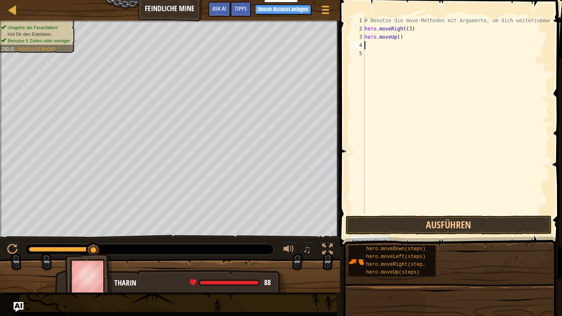
type textarea "r"
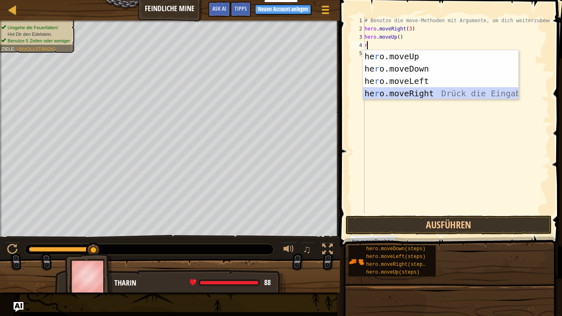
click at [399, 95] on div "he r o.moveUp Drück die Eingabetaste he r o.moveDown Drück die Eingabetaste he …" at bounding box center [440, 87] width 155 height 74
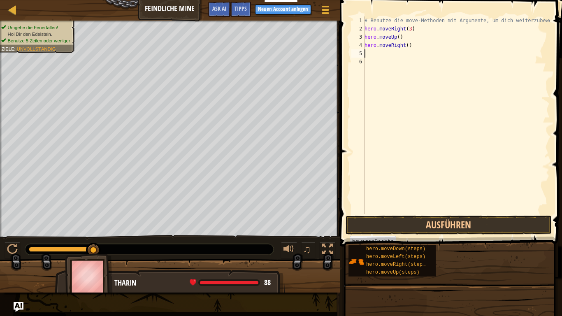
type textarea "d"
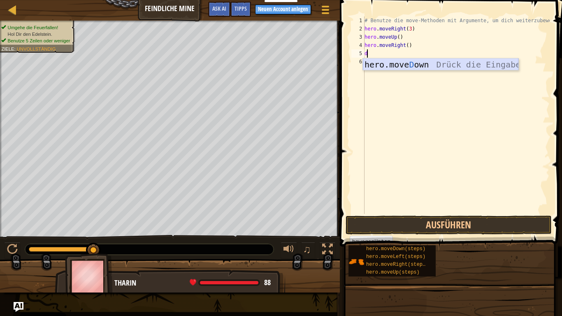
click at [402, 69] on div "hero.move D own Drück die Eingabetaste" at bounding box center [440, 76] width 155 height 37
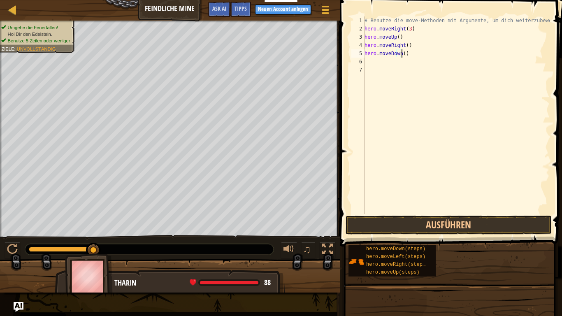
click at [407, 51] on div "# Benutze die move-Methoden mit Argumente, um dich weiterzubewegen hero . moveR…" at bounding box center [456, 123] width 187 height 214
type textarea "hero.moveDown(3)"
click at [371, 62] on div "# Benutze die move-Methoden mit Argumente, um dich weiterzubewegen hero . moveR…" at bounding box center [456, 123] width 187 height 214
type textarea "r"
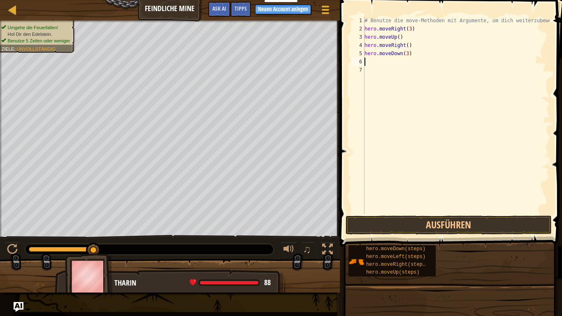
scroll to position [4, 0]
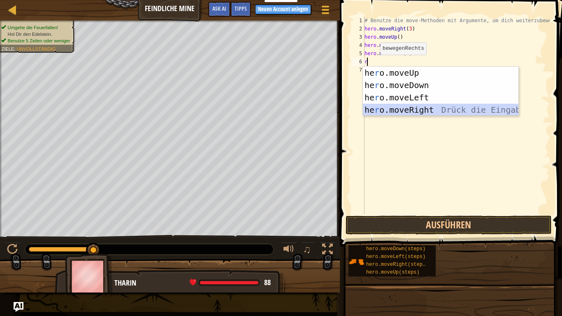
click at [392, 113] on div "he r o.moveUp Drück die Eingabetaste he r o.moveDown Drück die Eingabetaste he …" at bounding box center [440, 104] width 155 height 74
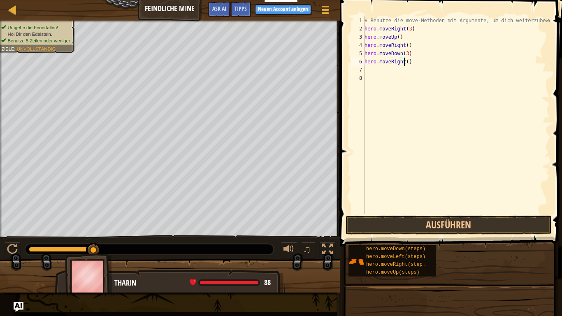
click at [414, 63] on div "# Benutze die move-Methoden mit Argumente, um dich weiterzubewegen hero . moveR…" at bounding box center [456, 123] width 187 height 214
type textarea "hero.moveRight(2)"
click at [446, 228] on button "Ausführen" at bounding box center [448, 224] width 206 height 19
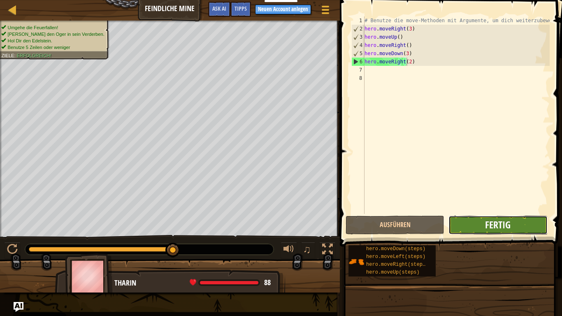
click at [490, 222] on span "Fertig" at bounding box center [497, 224] width 25 height 13
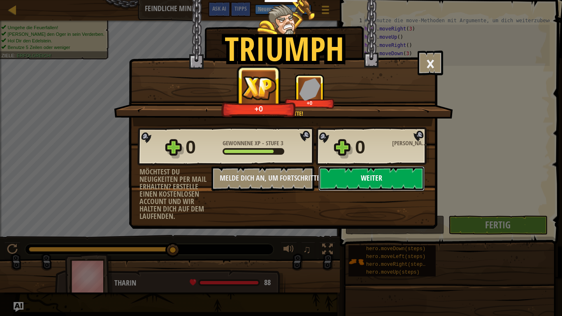
click at [391, 178] on button "Weiter" at bounding box center [371, 178] width 106 height 25
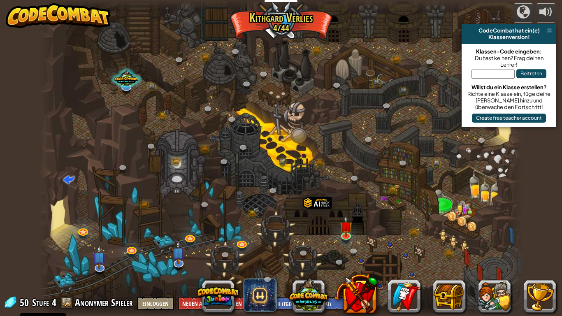
select select "de-DE"
click at [346, 234] on img at bounding box center [346, 221] width 12 height 28
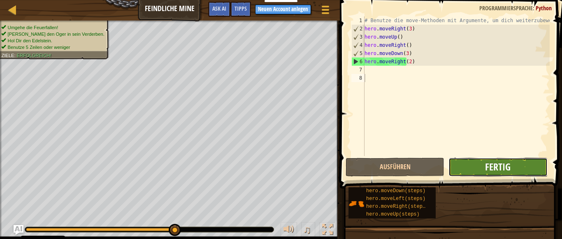
click at [499, 169] on span "Fertig" at bounding box center [497, 166] width 25 height 13
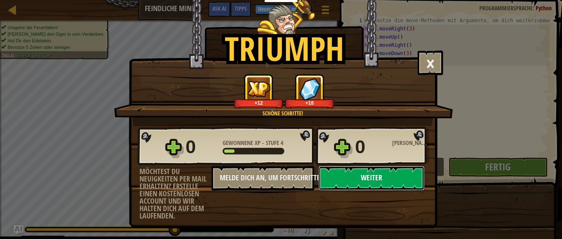
click at [397, 180] on button "Weiter" at bounding box center [371, 178] width 106 height 25
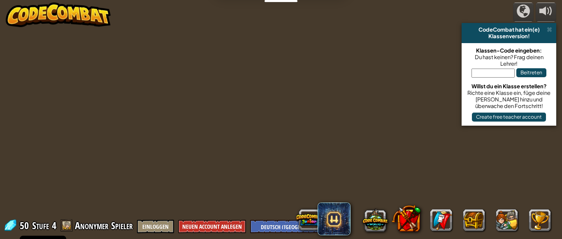
select select "de-DE"
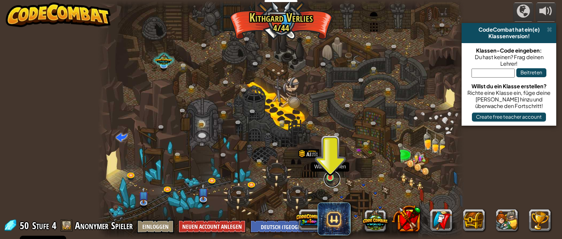
click at [331, 180] on link at bounding box center [332, 179] width 16 height 16
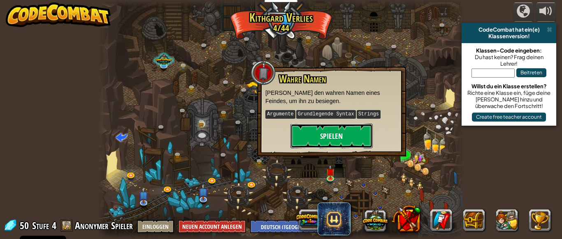
click at [338, 135] on button "Spielen" at bounding box center [331, 136] width 82 height 25
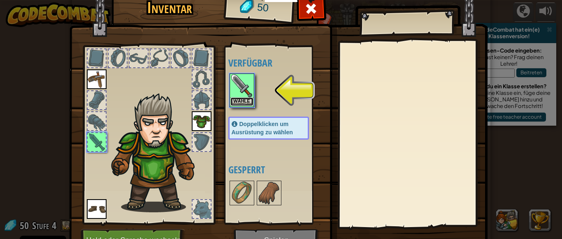
click at [239, 99] on button "Wähle" at bounding box center [241, 101] width 23 height 9
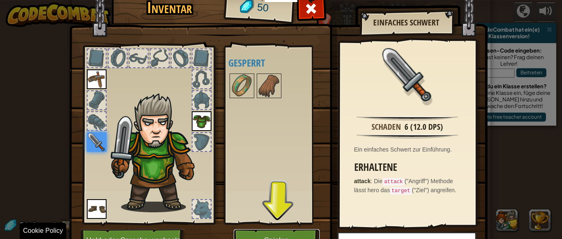
click at [277, 236] on button "Spielen" at bounding box center [277, 240] width 86 height 23
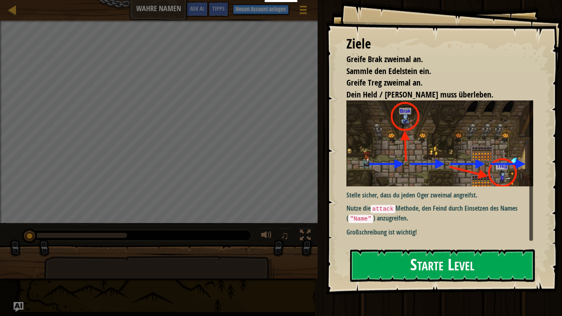
click at [426, 239] on button "Starte Level" at bounding box center [442, 265] width 185 height 32
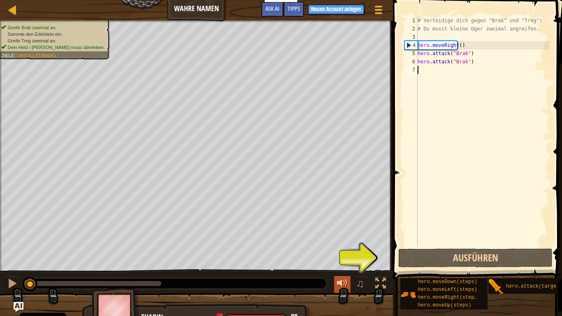
click at [348, 239] on button at bounding box center [342, 284] width 16 height 17
type textarea "r"
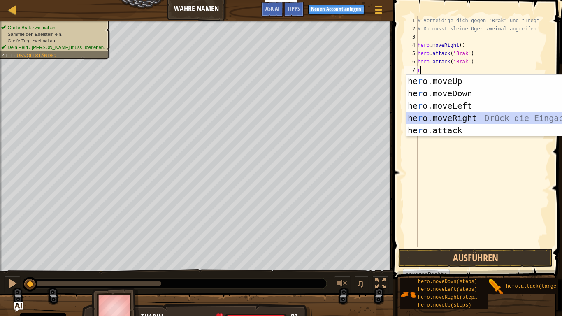
click at [447, 116] on div "he r o.moveUp Drück die Eingabetaste he r o.moveDown Drück die Eingabetaste he …" at bounding box center [483, 118] width 155 height 86
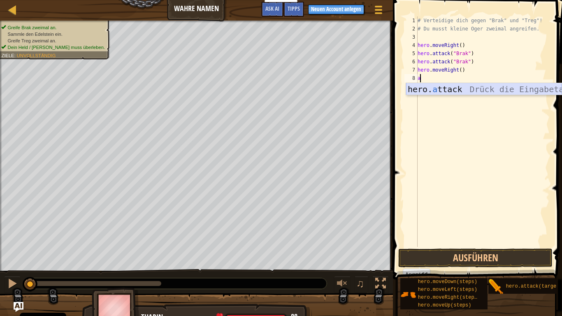
click at [436, 88] on div "hero. a ttack Drück die Eingabetaste" at bounding box center [483, 101] width 155 height 37
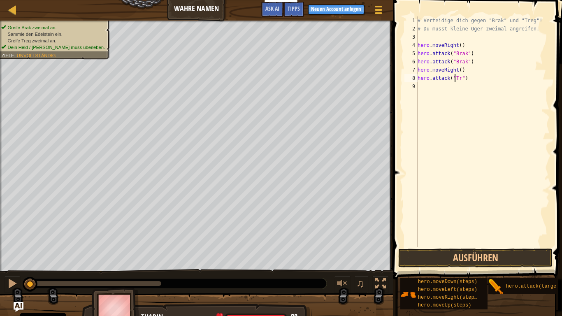
scroll to position [4, 3]
type textarea "hero.attack("Treg")"
click at [425, 88] on div "# Verteidige dich gegen "Brak" und "Treg"! # Du musst kleine Oger zweimal angre…" at bounding box center [483, 139] width 134 height 247
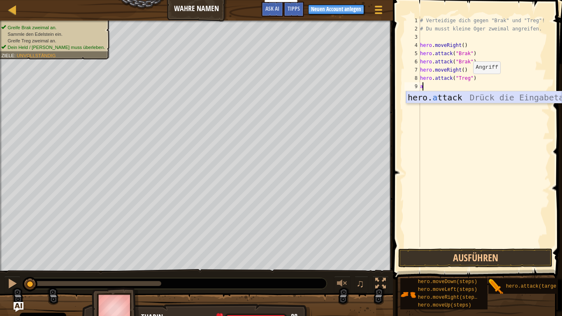
click at [439, 100] on div "hero. a ttack Drück die Eingabetaste" at bounding box center [483, 109] width 155 height 37
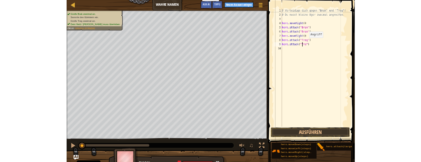
scroll to position [4, 3]
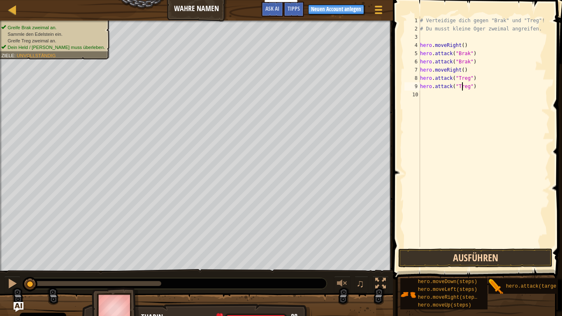
type textarea "hero.attack("Treg")"
click at [480, 239] on button "Ausführen" at bounding box center [475, 257] width 154 height 19
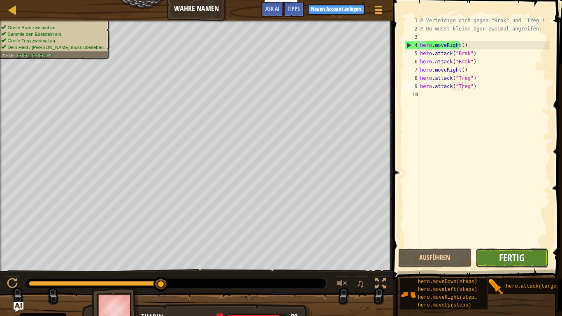
click at [523, 239] on span "Fertig" at bounding box center [511, 257] width 25 height 13
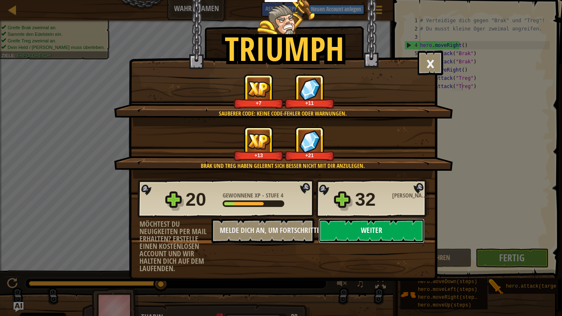
click at [375, 231] on button "Weiter" at bounding box center [371, 230] width 106 height 25
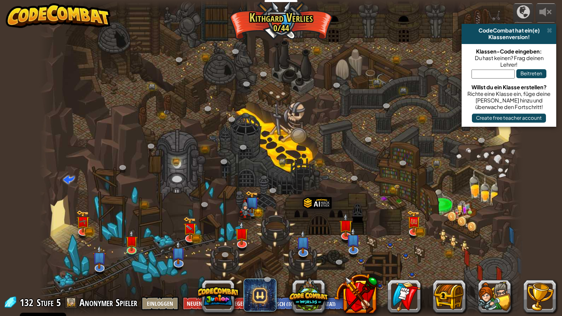
select select "de-DE"
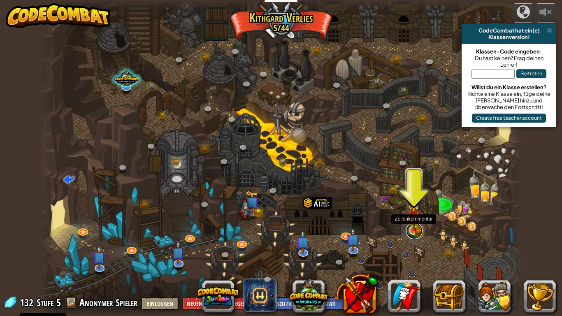
click at [416, 231] on link at bounding box center [414, 230] width 16 height 16
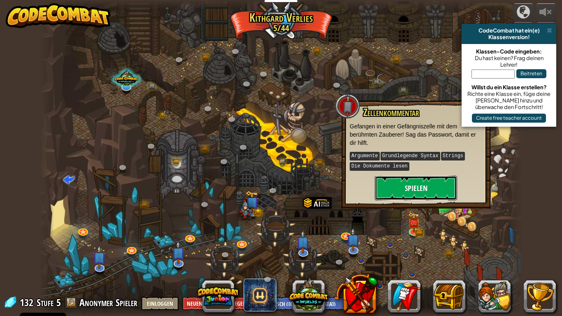
click at [428, 179] on button "Spielen" at bounding box center [416, 188] width 82 height 25
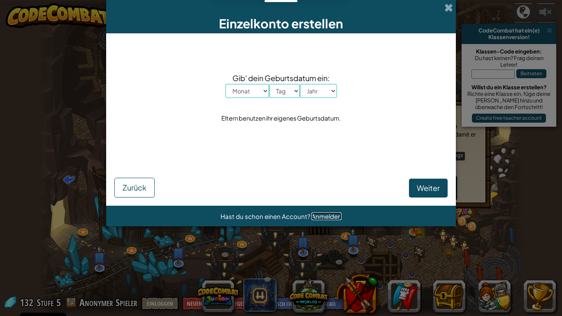
click at [332, 217] on span "Anmelden" at bounding box center [326, 216] width 30 height 8
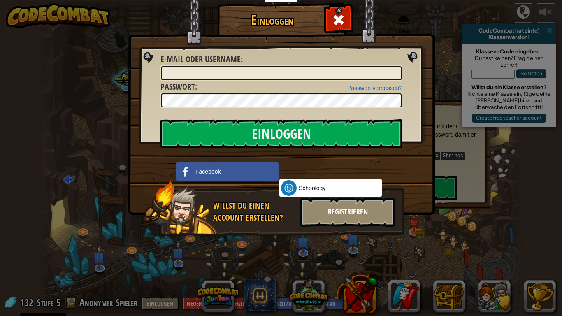
click at [343, 206] on div "Registrieren" at bounding box center [347, 212] width 95 height 29
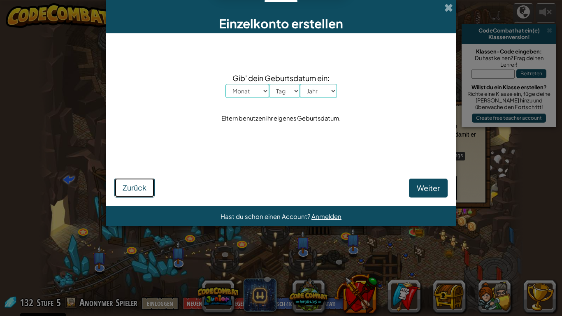
click at [136, 185] on span "Zurück" at bounding box center [135, 187] width 24 height 9
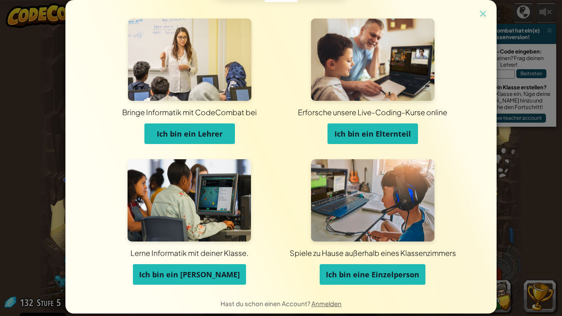
click at [377, 239] on span "Ich bin eine Einzelperson" at bounding box center [372, 274] width 93 height 10
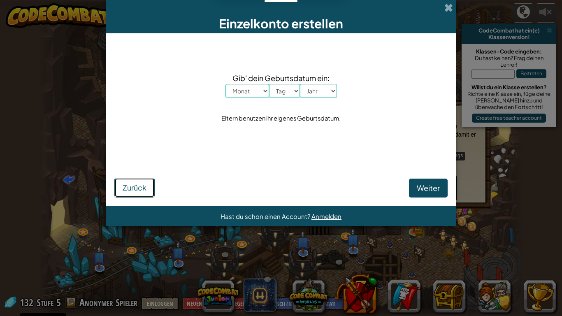
click at [139, 191] on span "Zurück" at bounding box center [135, 187] width 24 height 9
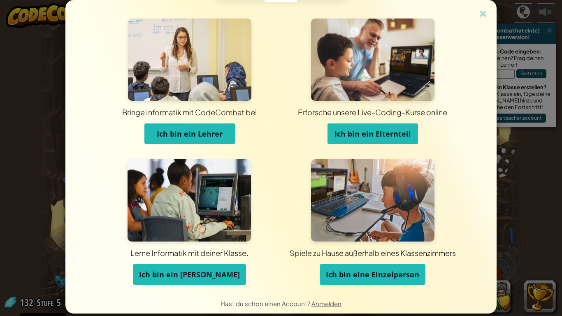
click at [359, 128] on button "Ich bin ein Elternteil" at bounding box center [372, 133] width 90 height 21
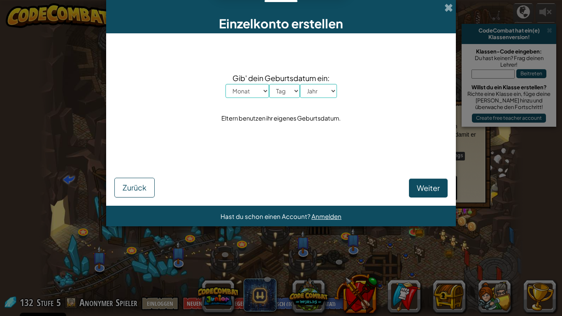
click at [225, 84] on select "Monat Januar Februar [PERSON_NAME] April Mai Juni July August September Oktober…" at bounding box center [247, 91] width 44 height 14
click option "Januar" at bounding box center [0, 0] width 0 height 0
click at [225, 84] on select "Monat Januar Februar [PERSON_NAME] April Mai Juni July August September Oktober…" at bounding box center [247, 91] width 44 height 14
select select "4"
click option "April" at bounding box center [0, 0] width 0 height 0
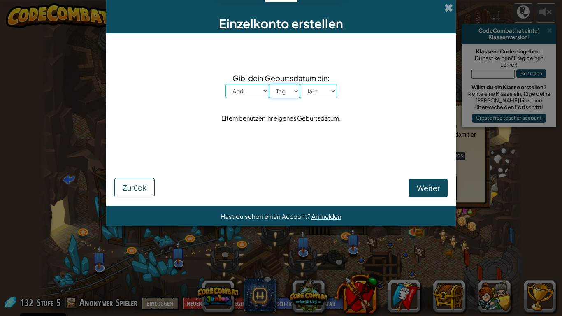
click at [269, 84] on select "Tag 1 2 3 4 5 6 7 8 9 10 11 12 13 14 15 16 17 18 19 20 21 22 23 24 25 26 27 28 …" at bounding box center [284, 91] width 31 height 14
select select "11"
click option "11" at bounding box center [0, 0] width 0 height 0
click at [300, 84] on select "Jahr 2025 2024 2023 2022 2021 2020 2019 2018 2017 2016 2015 2014 2013 2012 2011…" at bounding box center [318, 91] width 37 height 14
select select "1981"
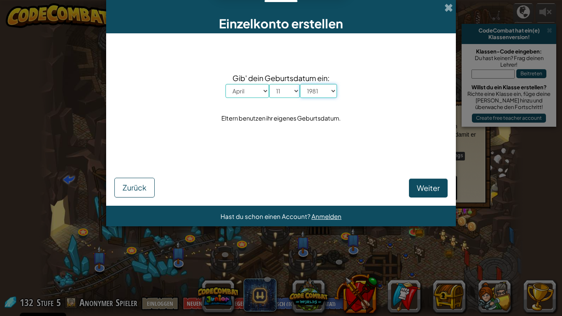
click option "1981" at bounding box center [0, 0] width 0 height 0
click at [414, 193] on button "Weiter" at bounding box center [428, 187] width 39 height 19
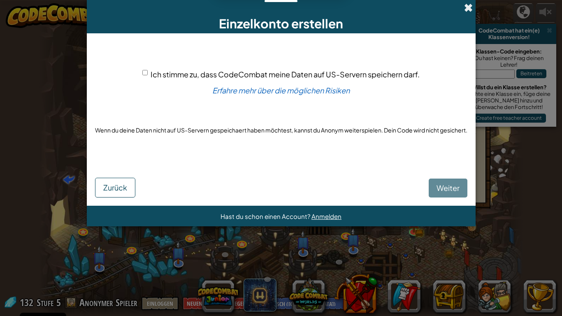
click at [472, 5] on span at bounding box center [468, 7] width 9 height 9
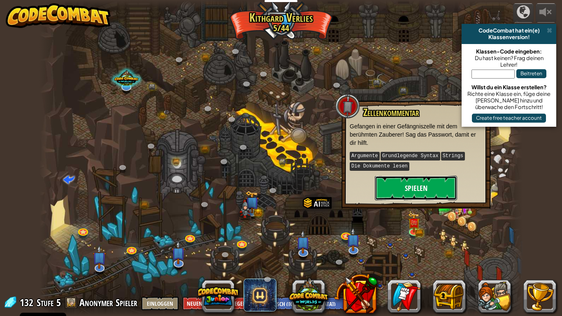
click at [424, 184] on button "Spielen" at bounding box center [416, 188] width 82 height 25
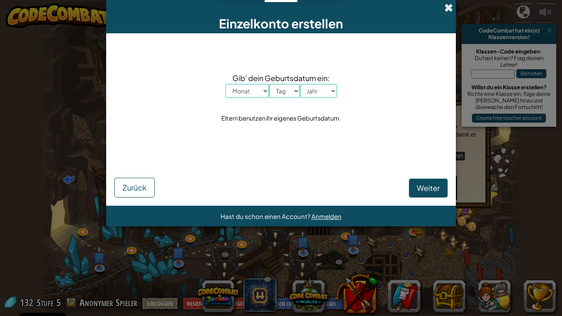
click at [447, 4] on span at bounding box center [448, 7] width 9 height 9
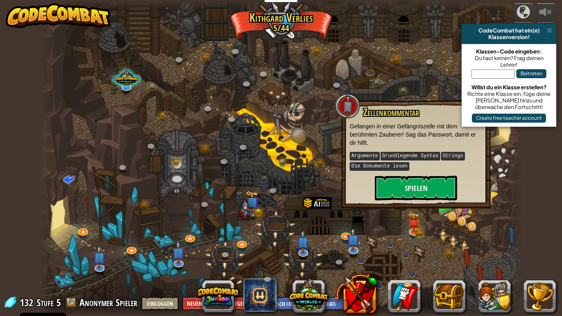
click at [295, 149] on div at bounding box center [280, 158] width 483 height 316
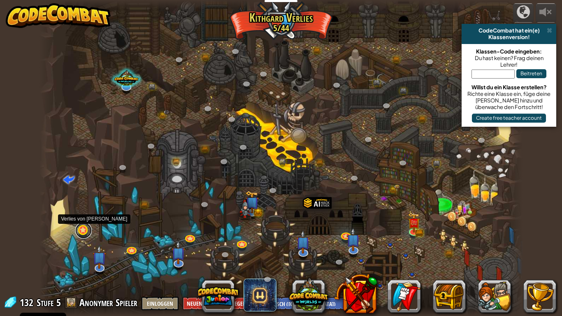
click at [86, 229] on link at bounding box center [83, 230] width 16 height 16
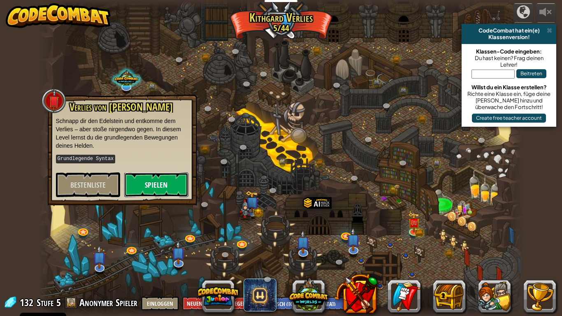
click at [153, 173] on button "Spielen" at bounding box center [156, 184] width 64 height 25
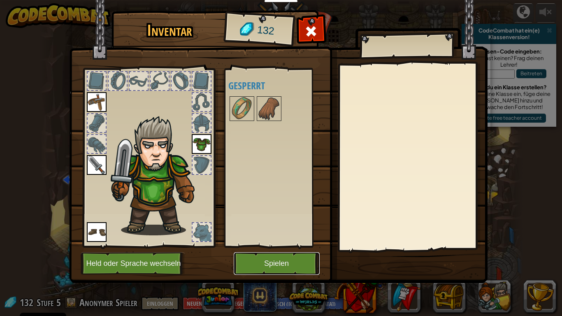
click at [297, 239] on button "Spielen" at bounding box center [277, 263] width 86 height 23
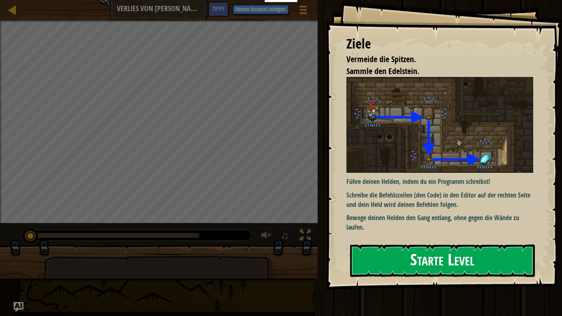
click at [411, 239] on button "Starte Level" at bounding box center [442, 260] width 185 height 32
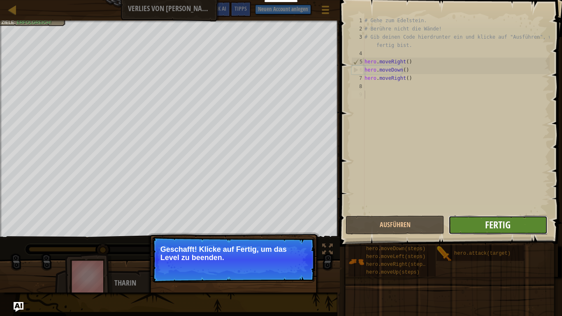
click at [498, 224] on span "Fertig" at bounding box center [497, 224] width 25 height 13
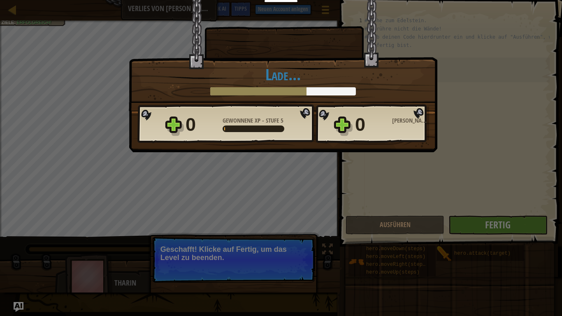
click at [275, 213] on div "Triumph × Gut gemacht, hero. Du sammelst Kräfte um aus Kithgard zu entkommen. S…" at bounding box center [281, 158] width 562 height 316
click at [208, 81] on h1 "Lade..." at bounding box center [282, 74] width 291 height 17
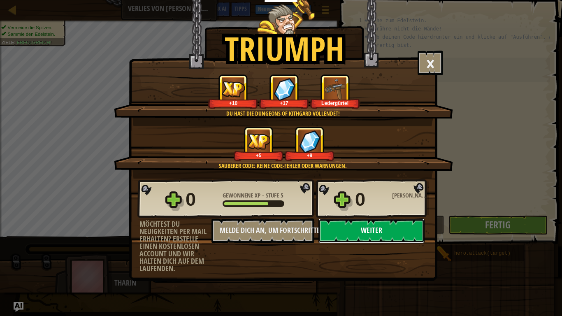
click at [388, 238] on button "Weiter" at bounding box center [371, 230] width 106 height 25
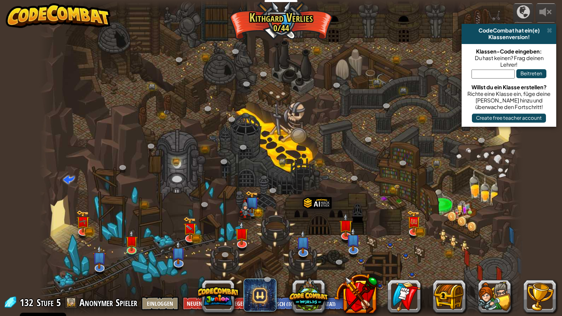
select select "de-DE"
